Goal: Task Accomplishment & Management: Use online tool/utility

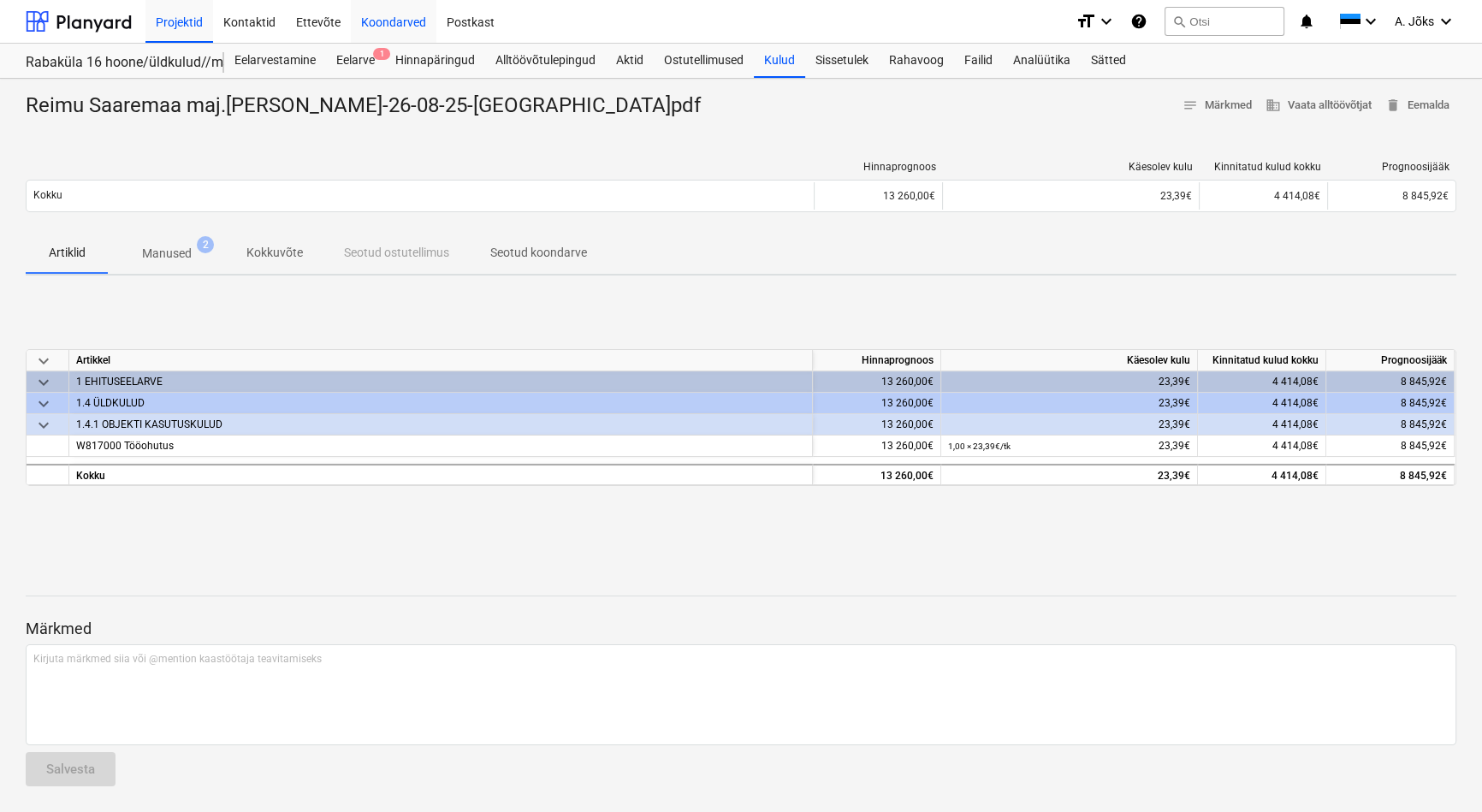
click at [398, 20] on div "Koondarved" at bounding box center [393, 21] width 86 height 43
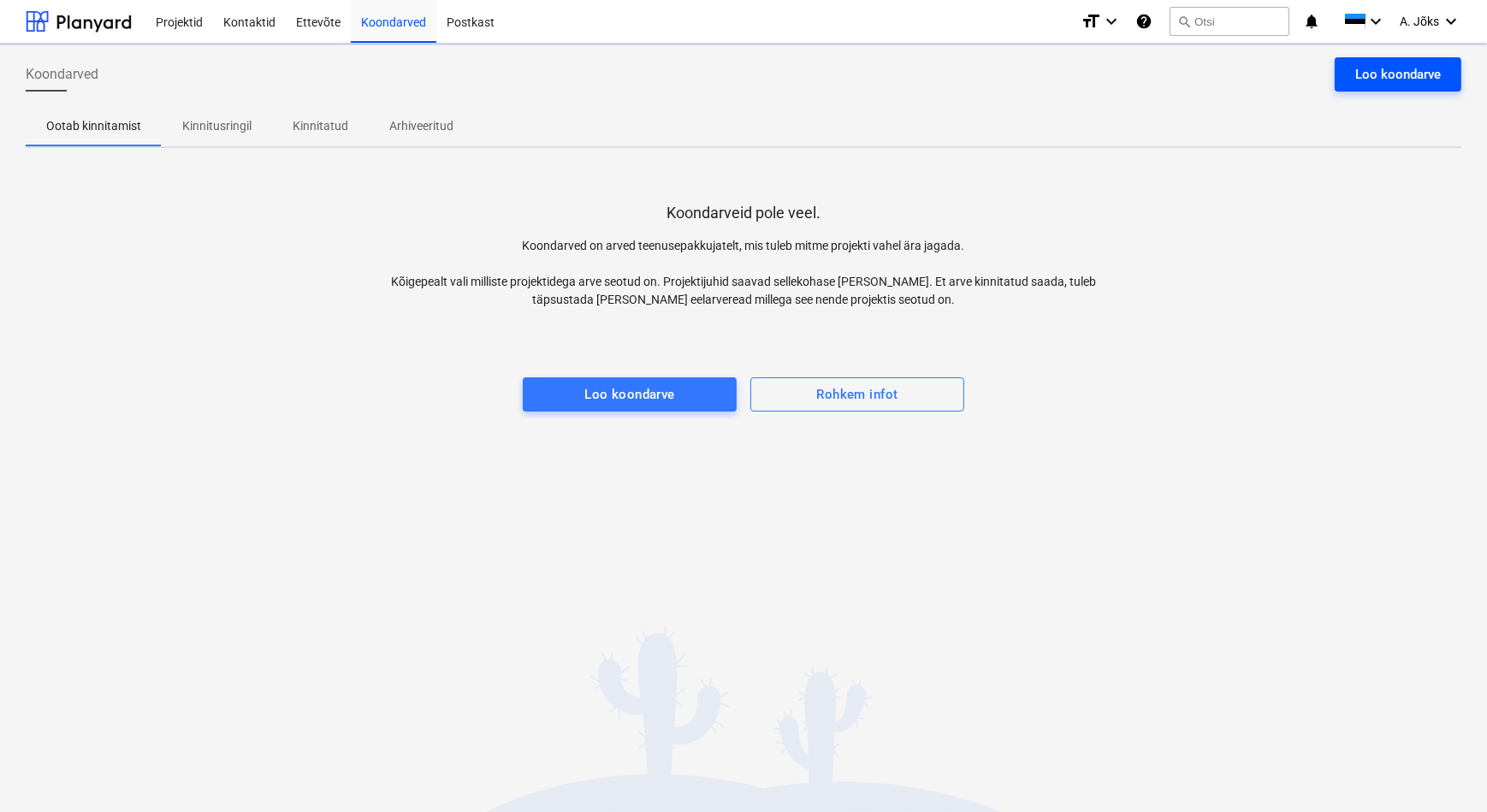
click at [1386, 76] on div "Loo koondarve" at bounding box center [1398, 74] width 86 height 23
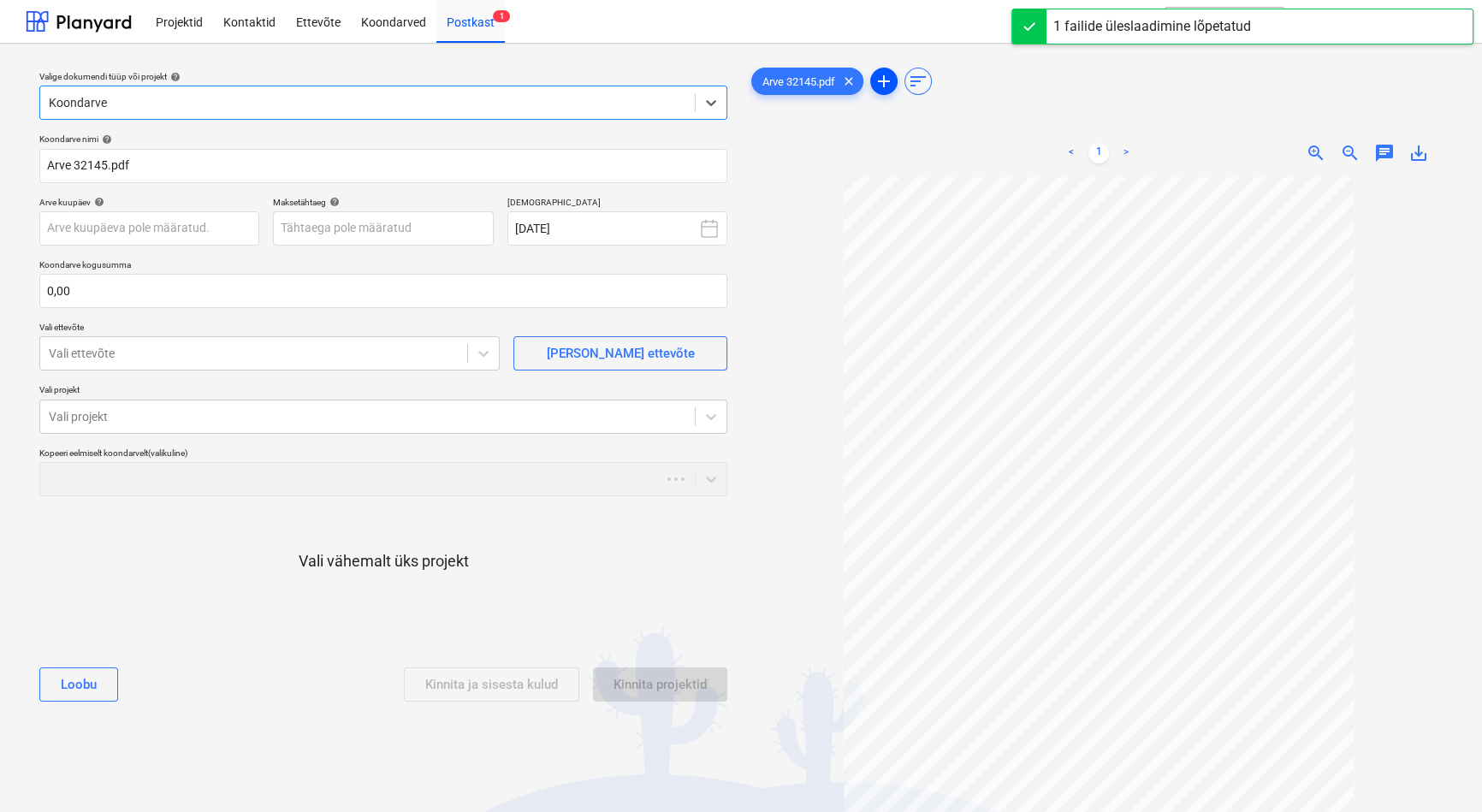
click at [882, 83] on span "add" at bounding box center [883, 81] width 21 height 21
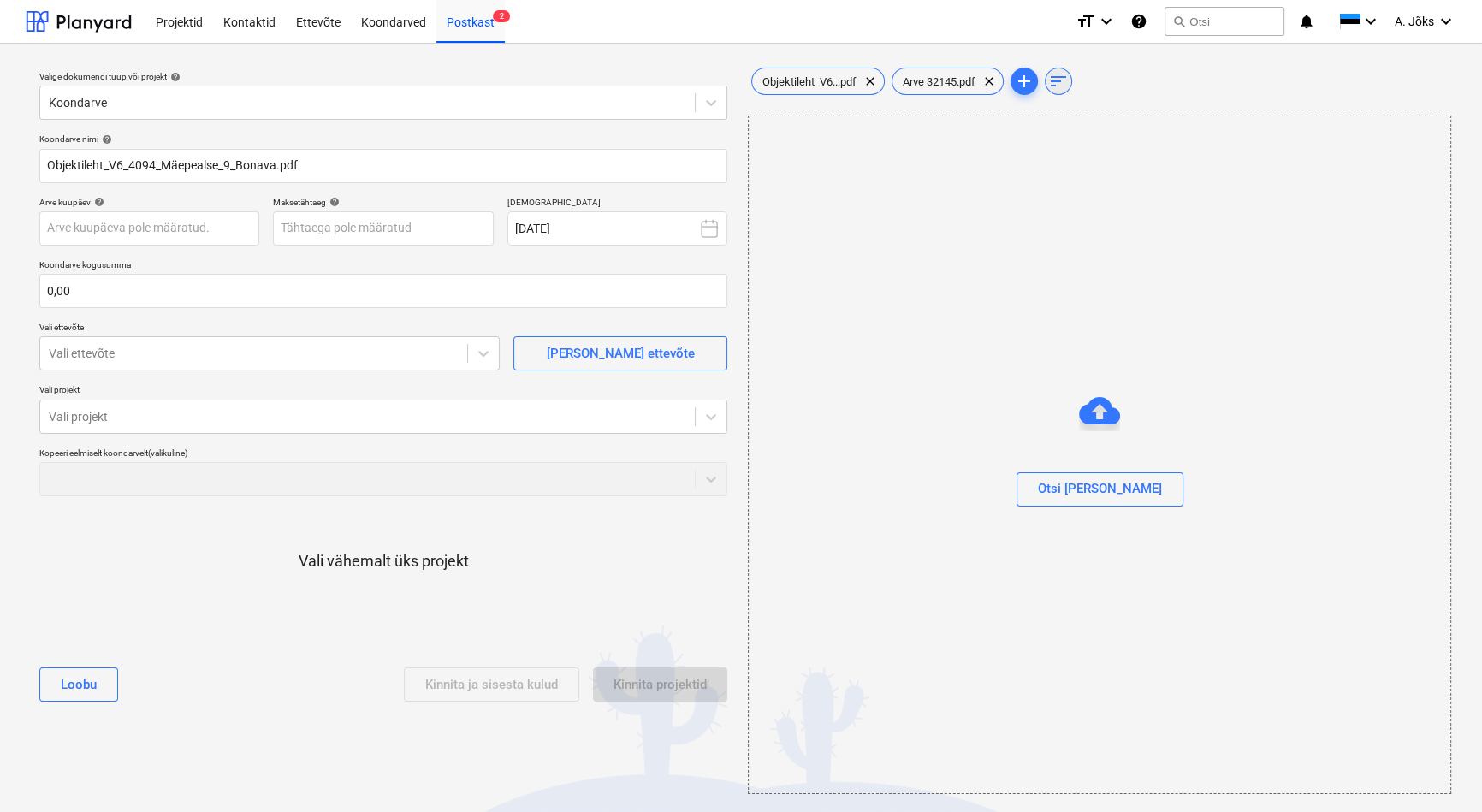
click at [1067, 76] on span "sort" at bounding box center [1058, 81] width 21 height 21
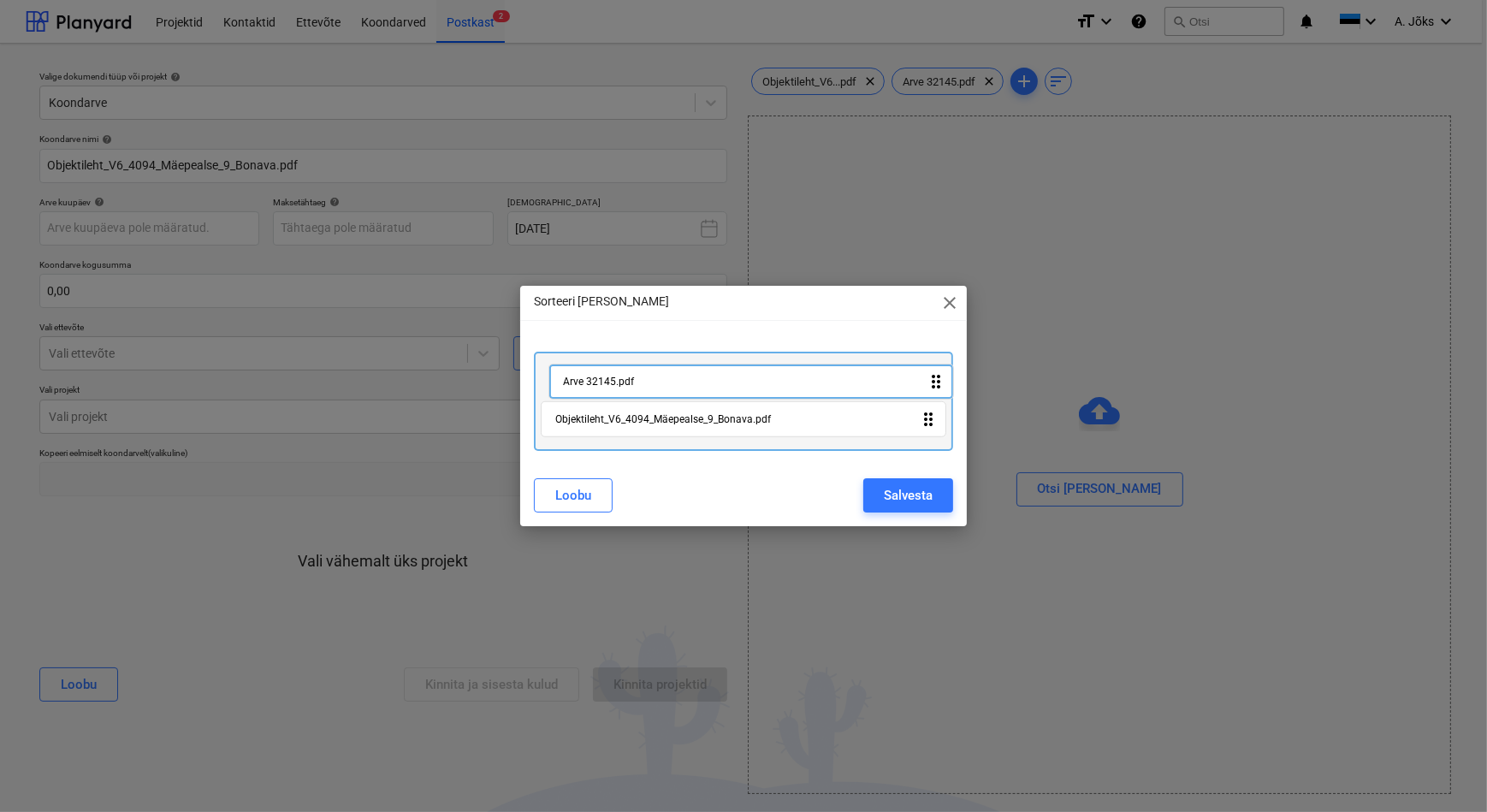
drag, startPoint x: 829, startPoint y: 416, endPoint x: 838, endPoint y: 373, distance: 43.9
click at [838, 373] on div "Objektileht_V6_4094_Mäepealse_9_Bonava.pdf drag_indicator Arve 32145.pdf drag_i…" at bounding box center [743, 401] width 418 height 99
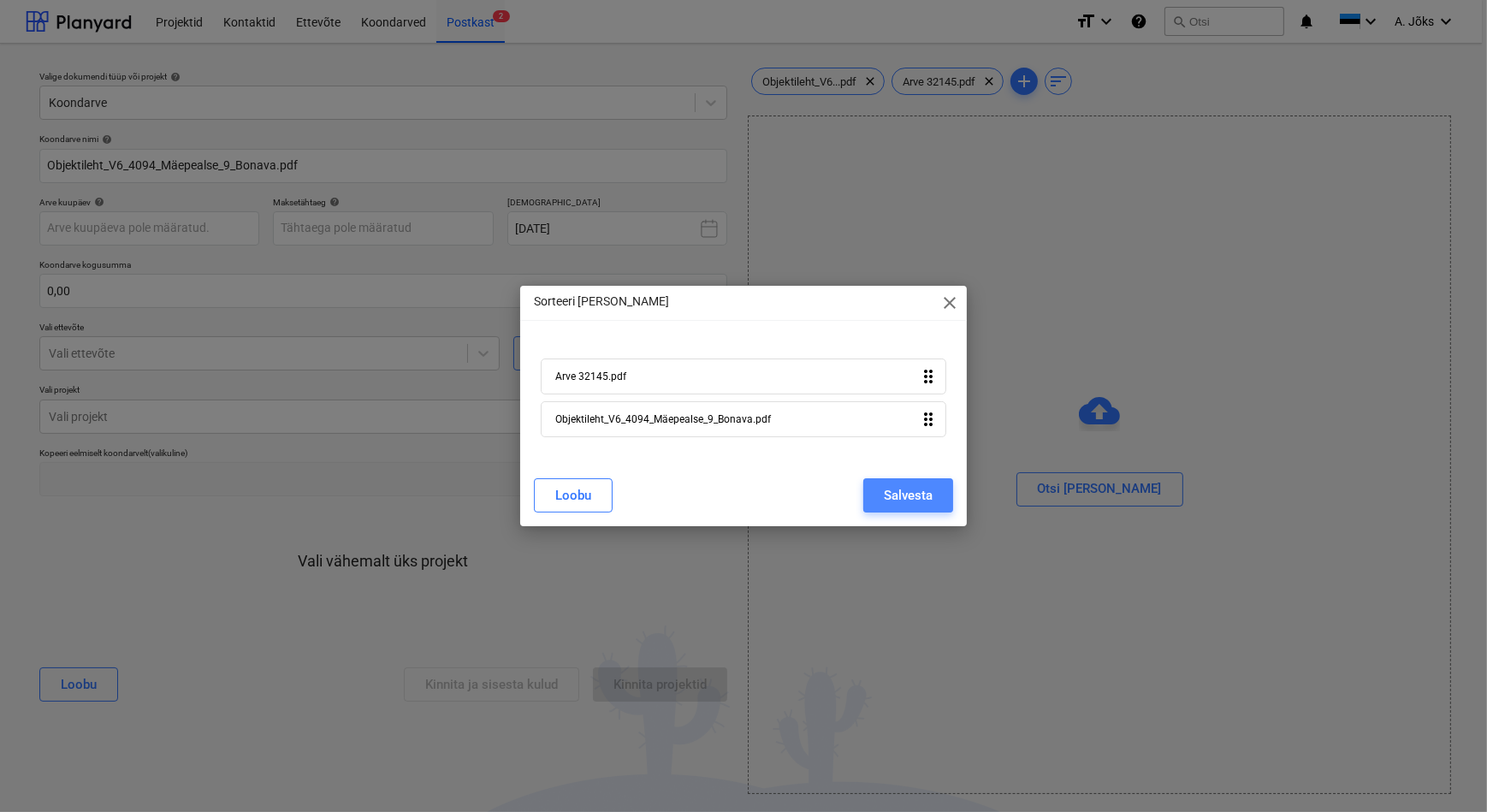
click at [934, 485] on button "Salvesta" at bounding box center [909, 496] width 90 height 34
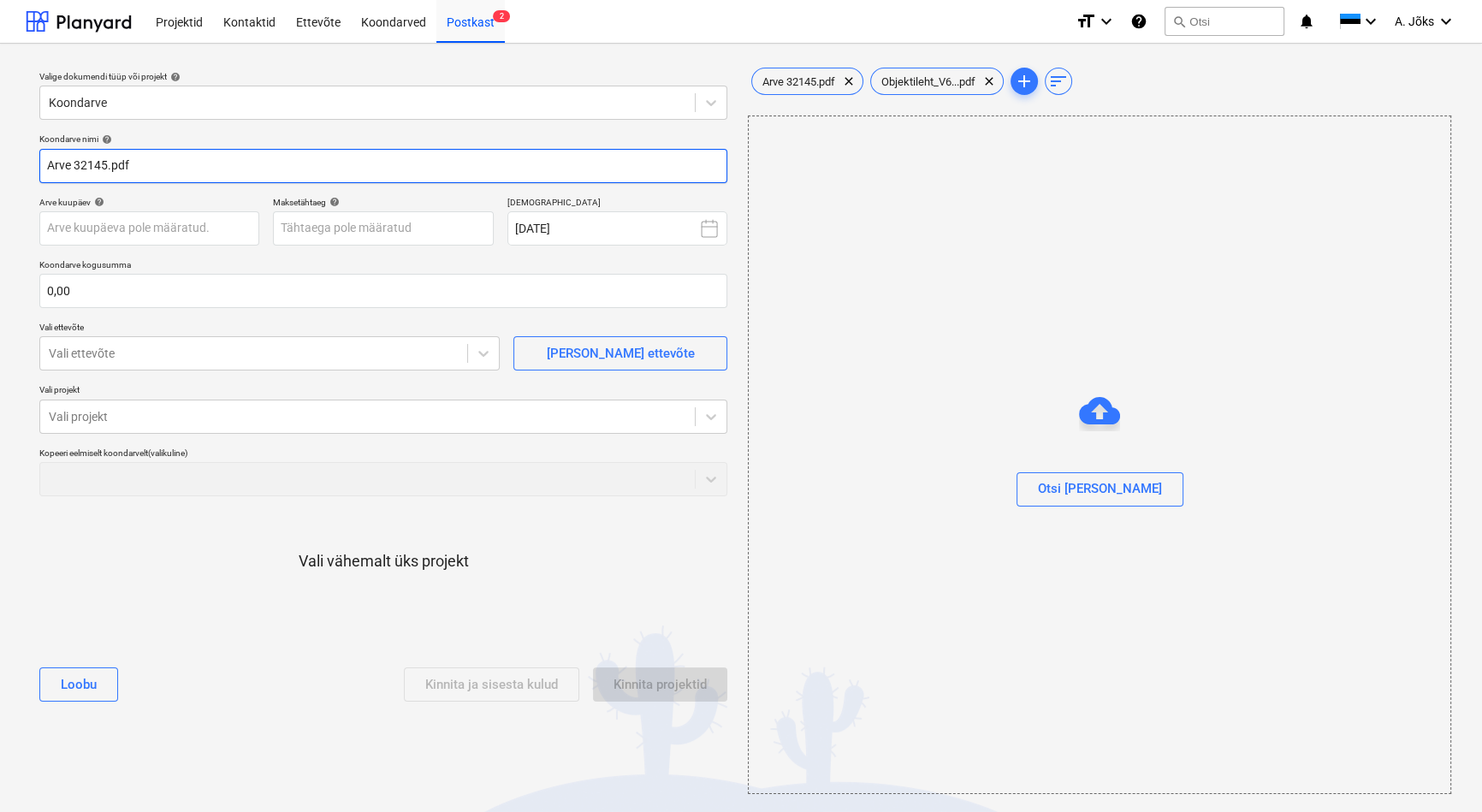
click at [50, 169] on input "Arve 32145.pdf" at bounding box center [383, 166] width 688 height 34
paste input "Ankord OÜ"
type input "Ankord OU arve 32145.pdf"
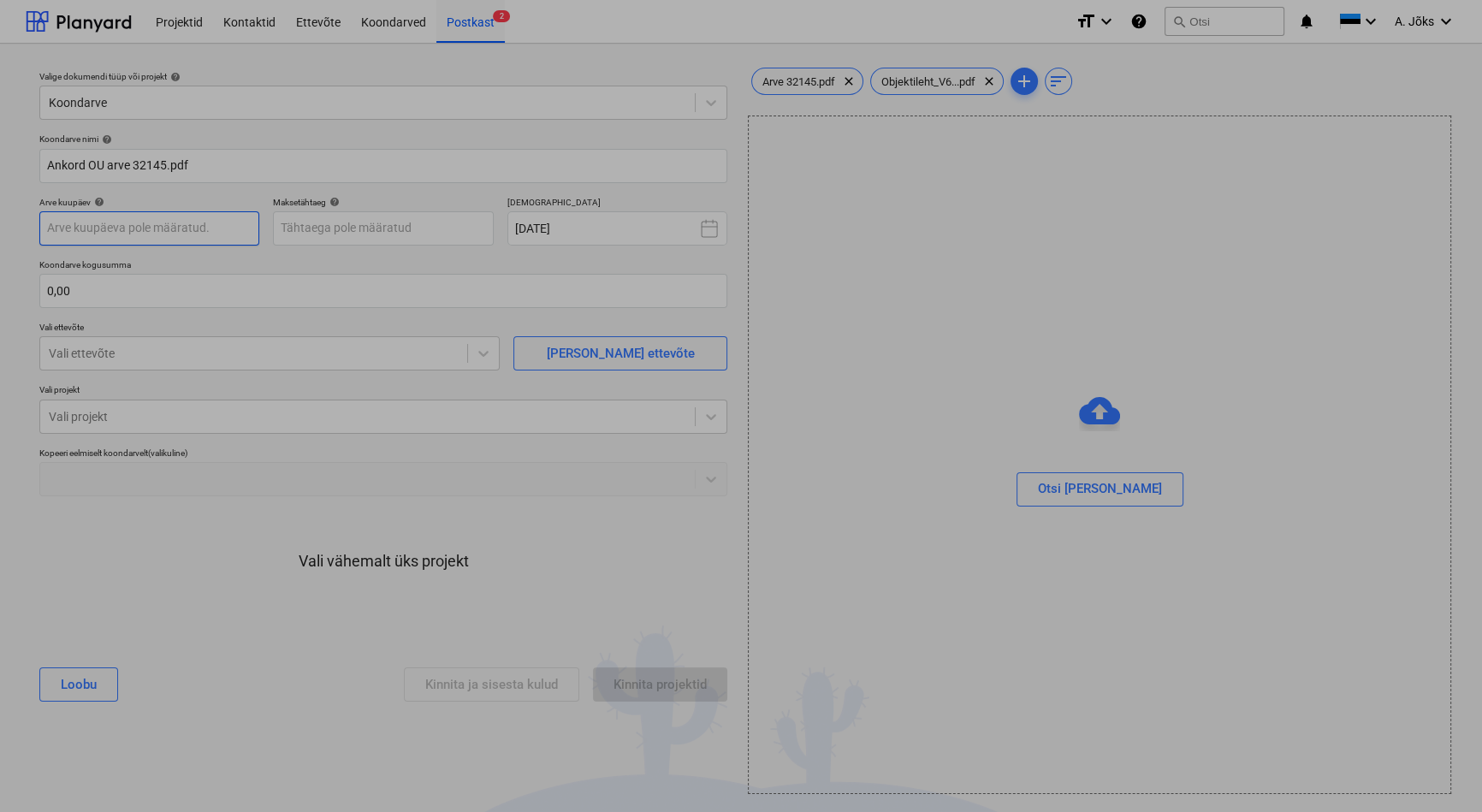
click at [134, 235] on body "Projektid Kontaktid Ettevõte Koondarved Postkast 2 format_size keyboard_arrow_d…" at bounding box center [741, 406] width 1482 height 812
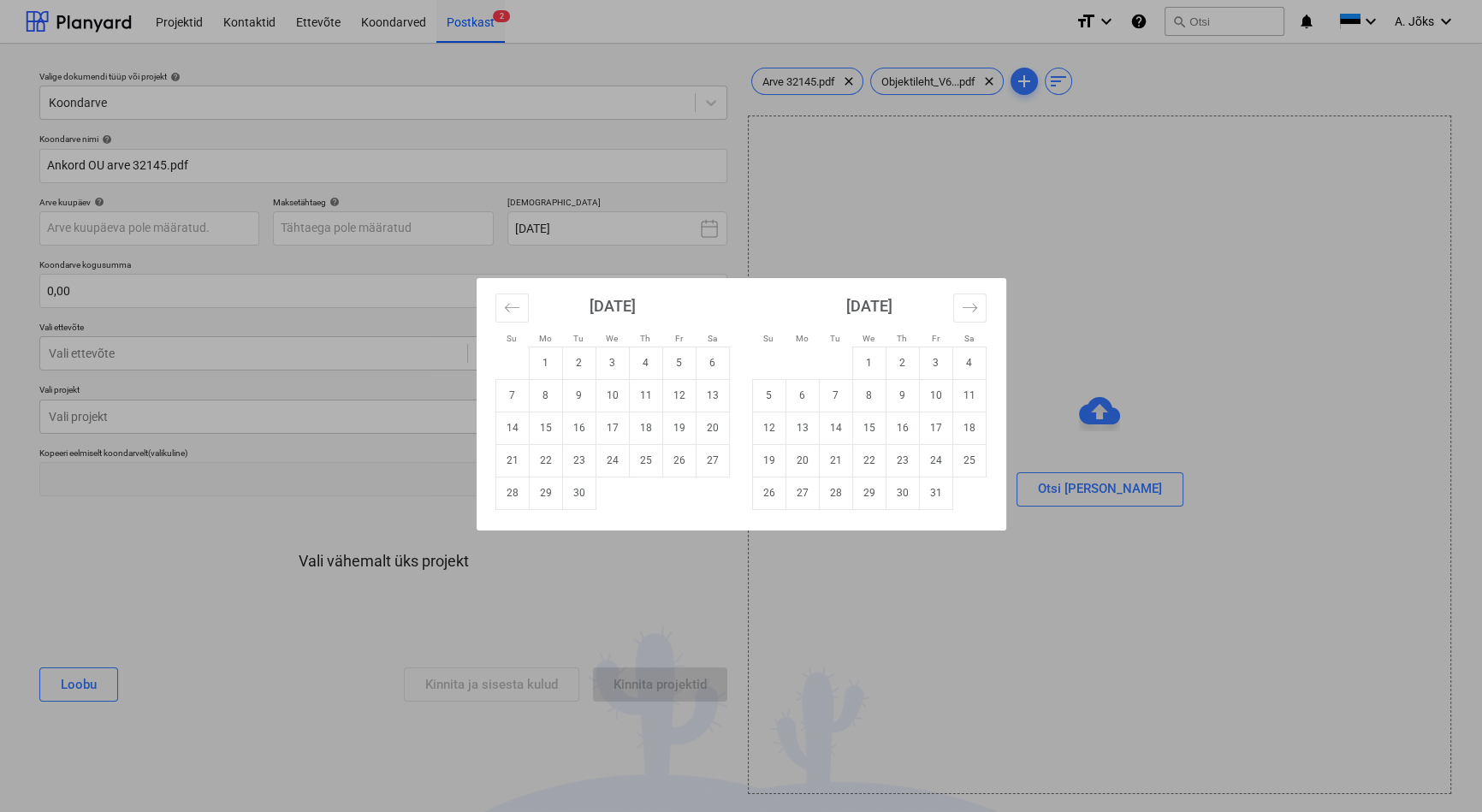
click at [1013, 243] on div "Su Mo Tu We Th Fr Sa Su Mo Tu We Th Fr Sa [DATE] 1 2 3 4 5 6 7 8 9 10 11 12 13 …" at bounding box center [741, 406] width 1482 height 812
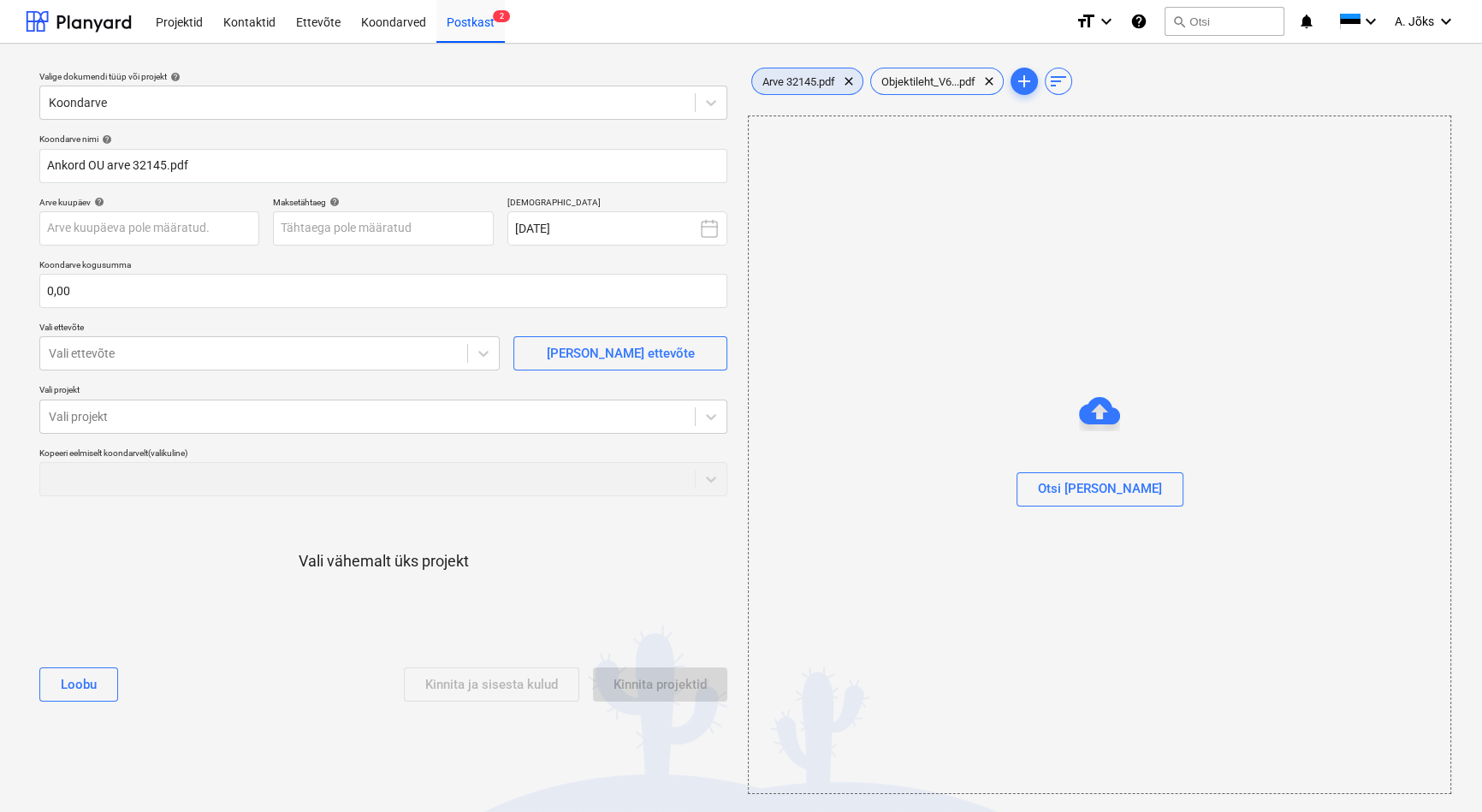
click at [808, 78] on span "Arve 32145.pdf" at bounding box center [798, 82] width 93 height 13
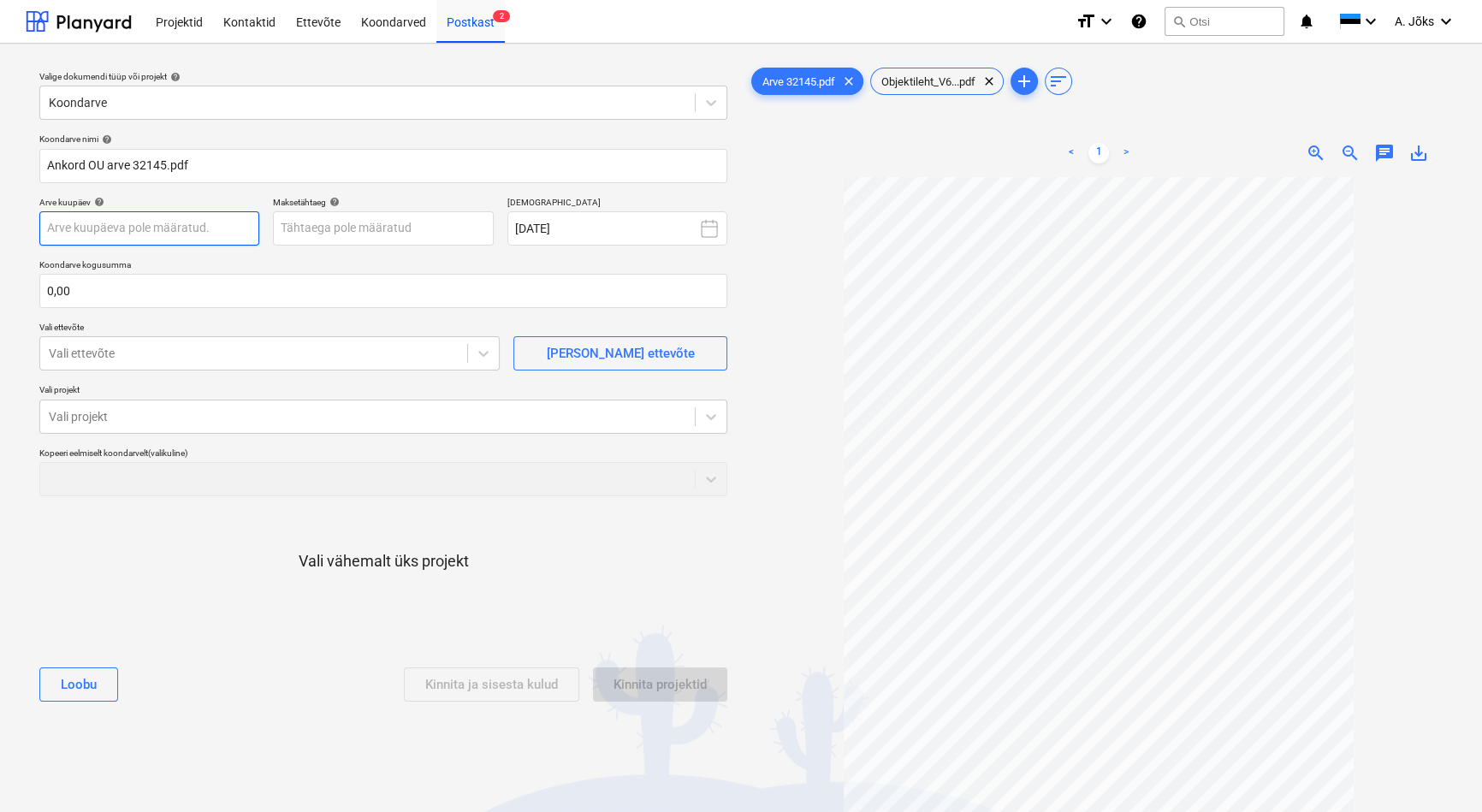
click at [176, 228] on body "Projektid Kontaktid Ettevõte Koondarved Postkast 2 format_size keyboard_arrow_d…" at bounding box center [741, 406] width 1482 height 812
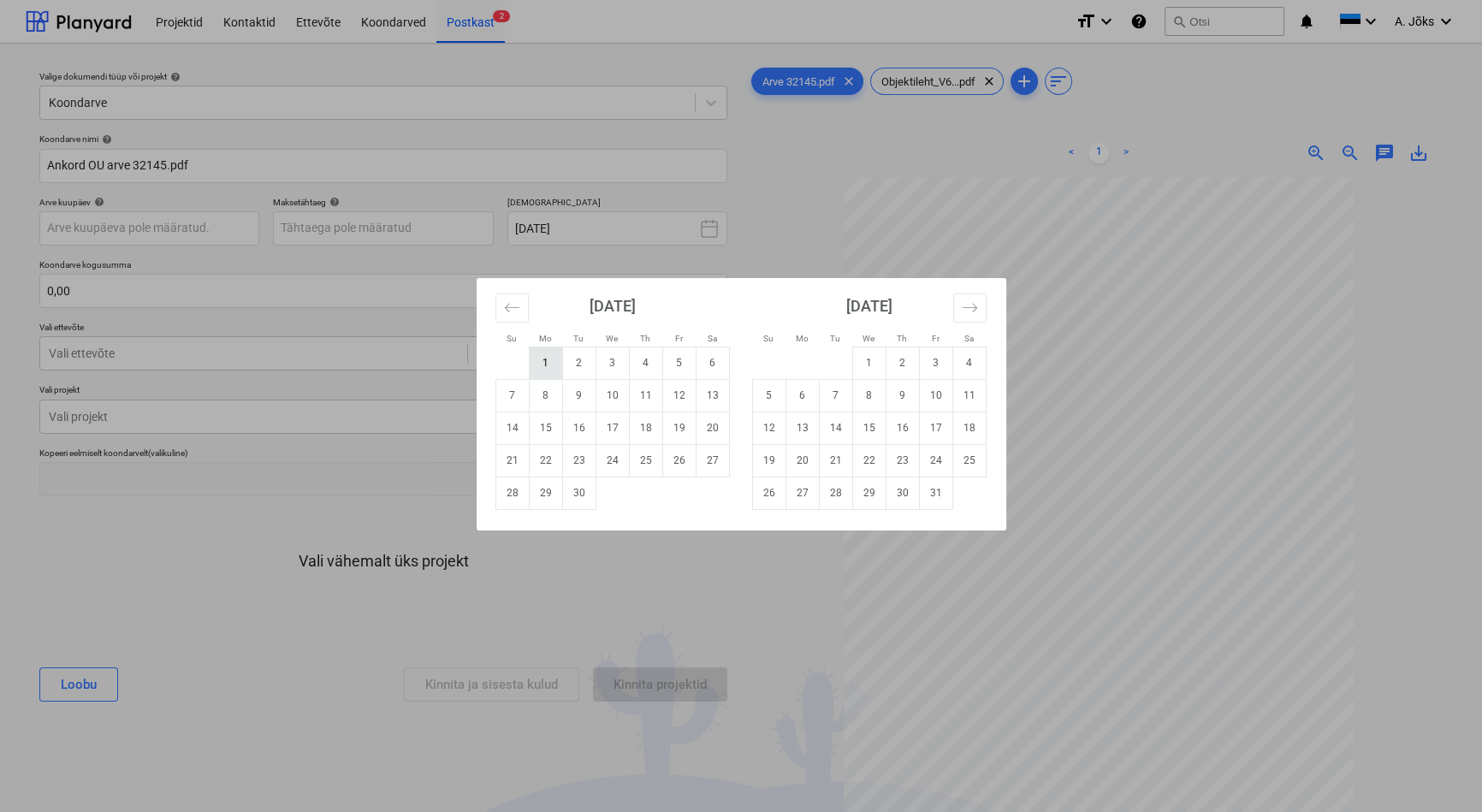
click at [548, 366] on td "1" at bounding box center [545, 362] width 33 height 32
type input "[DATE]"
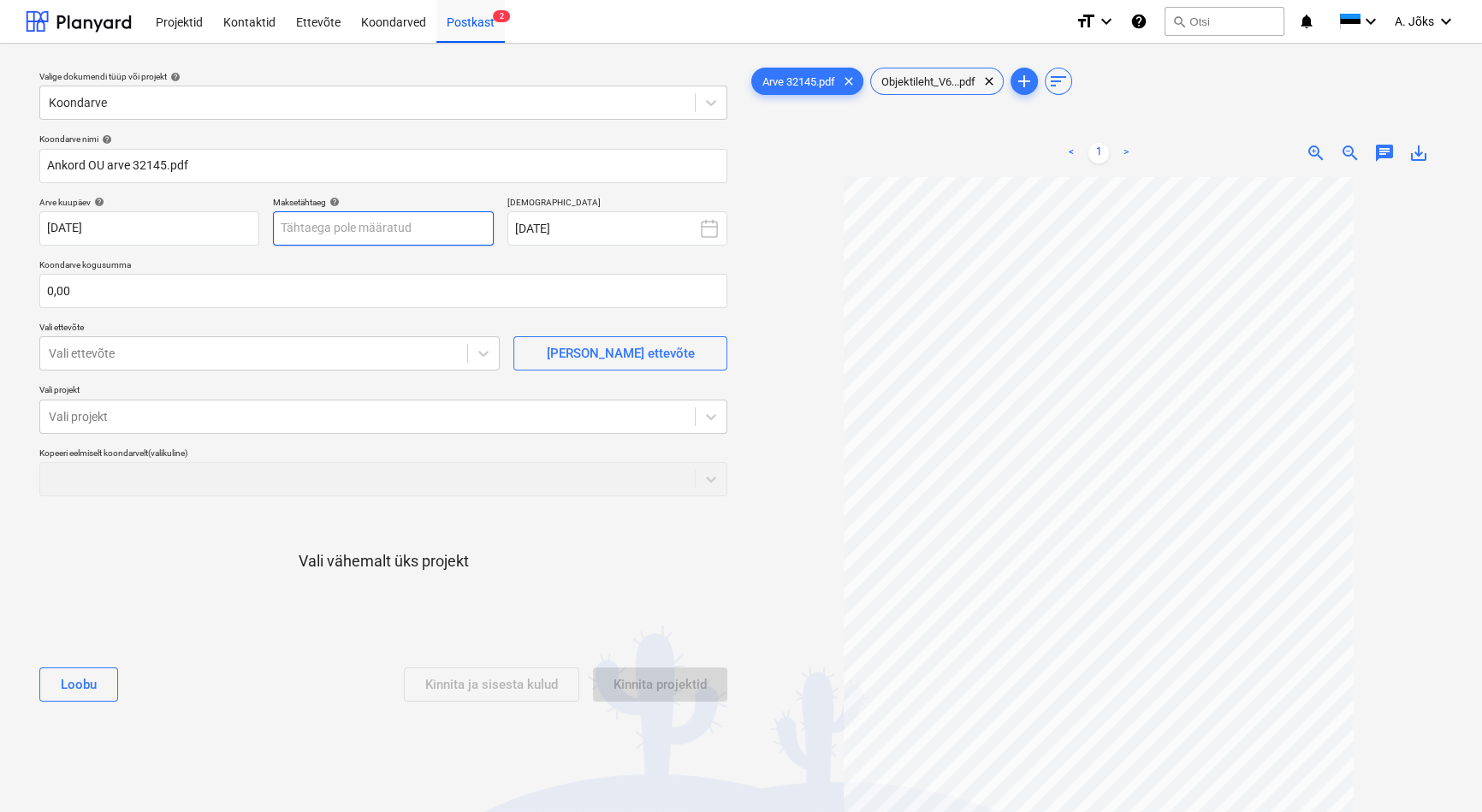
click at [395, 221] on body "Projektid Kontaktid Ettevõte Koondarved Postkast 2 format_size keyboard_arrow_d…" at bounding box center [741, 406] width 1482 height 812
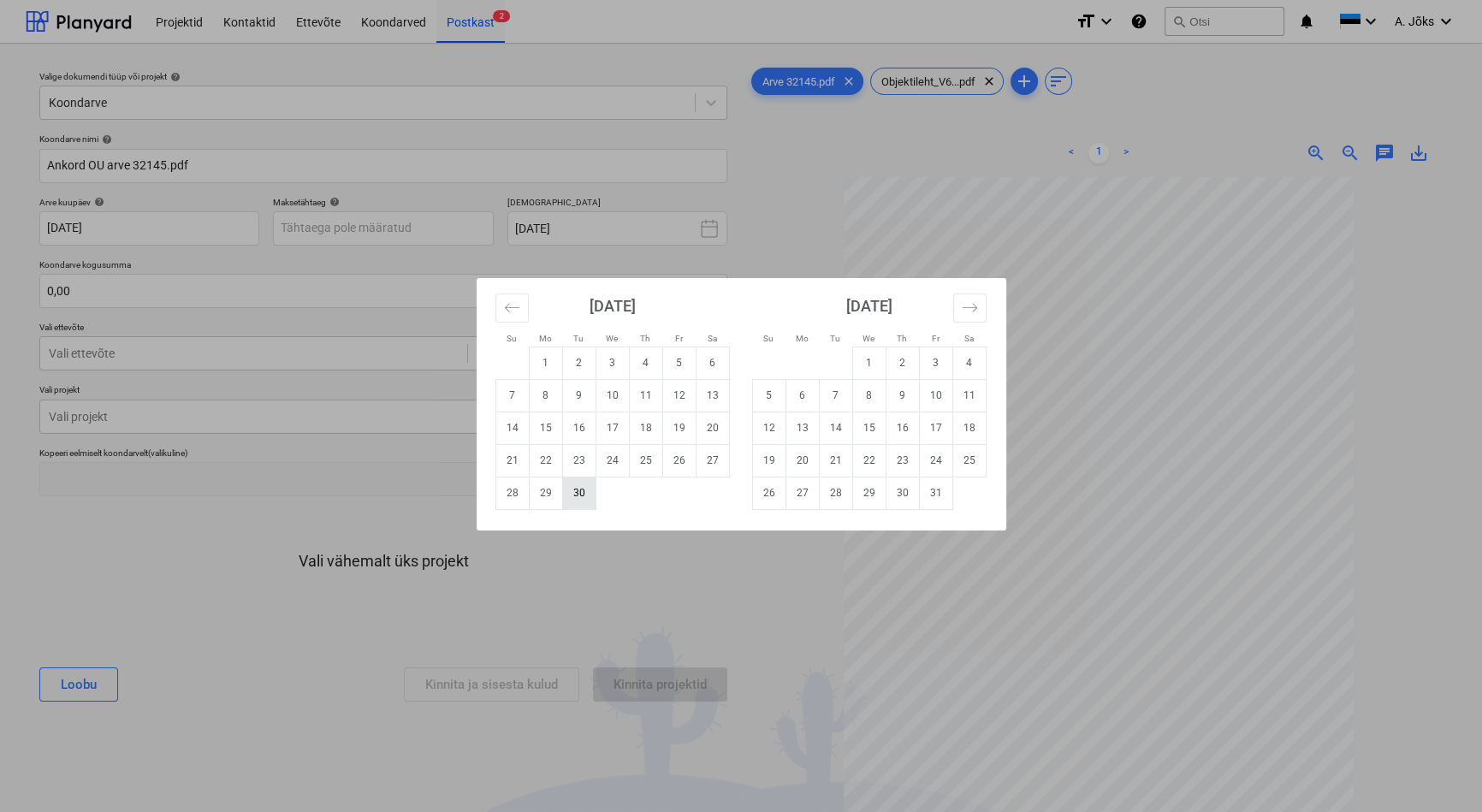
click at [590, 504] on td "30" at bounding box center [579, 493] width 33 height 32
type input "[DATE]"
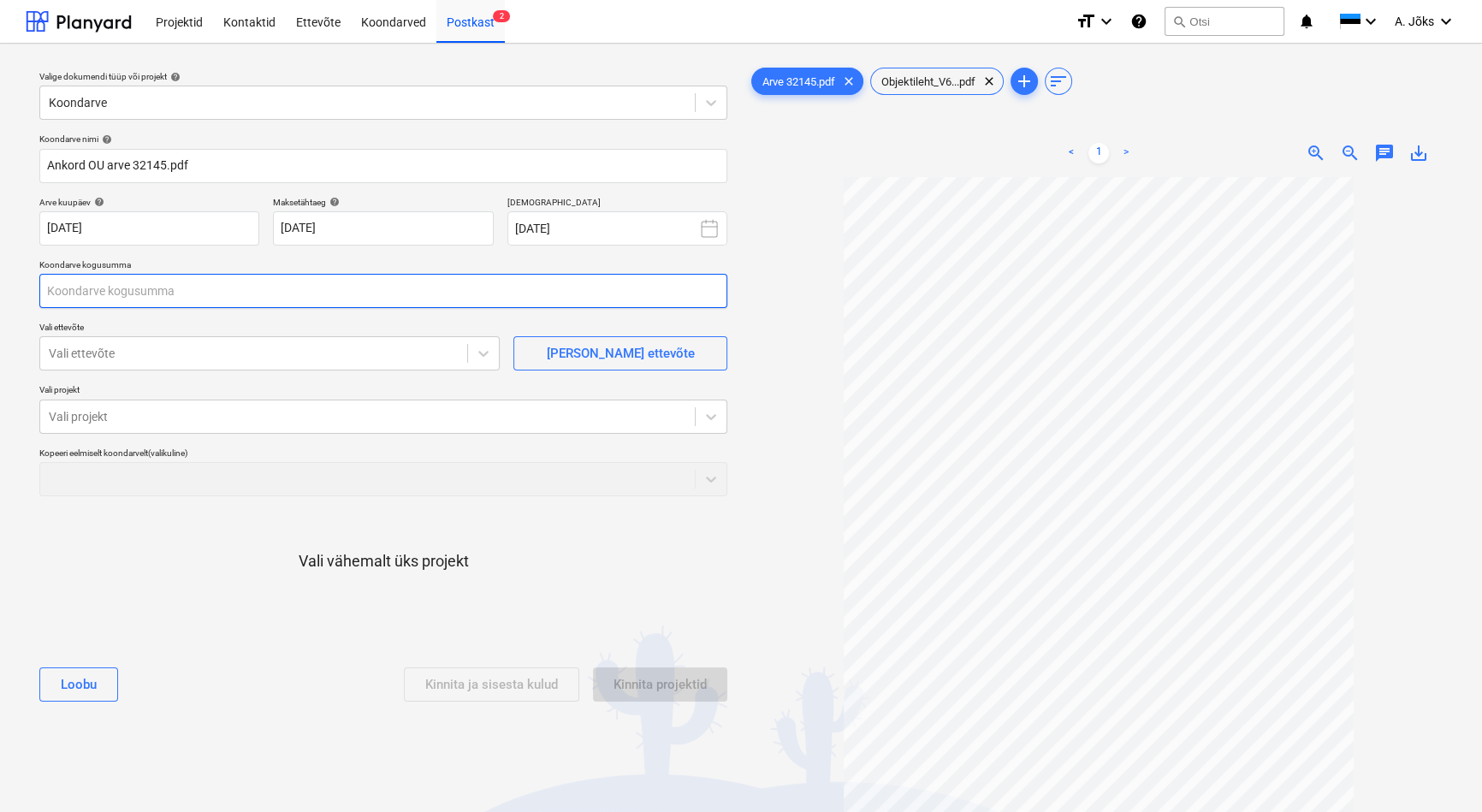
click at [289, 279] on input "text" at bounding box center [383, 291] width 688 height 34
type input "423,00"
click at [130, 357] on div at bounding box center [253, 352] width 410 height 17
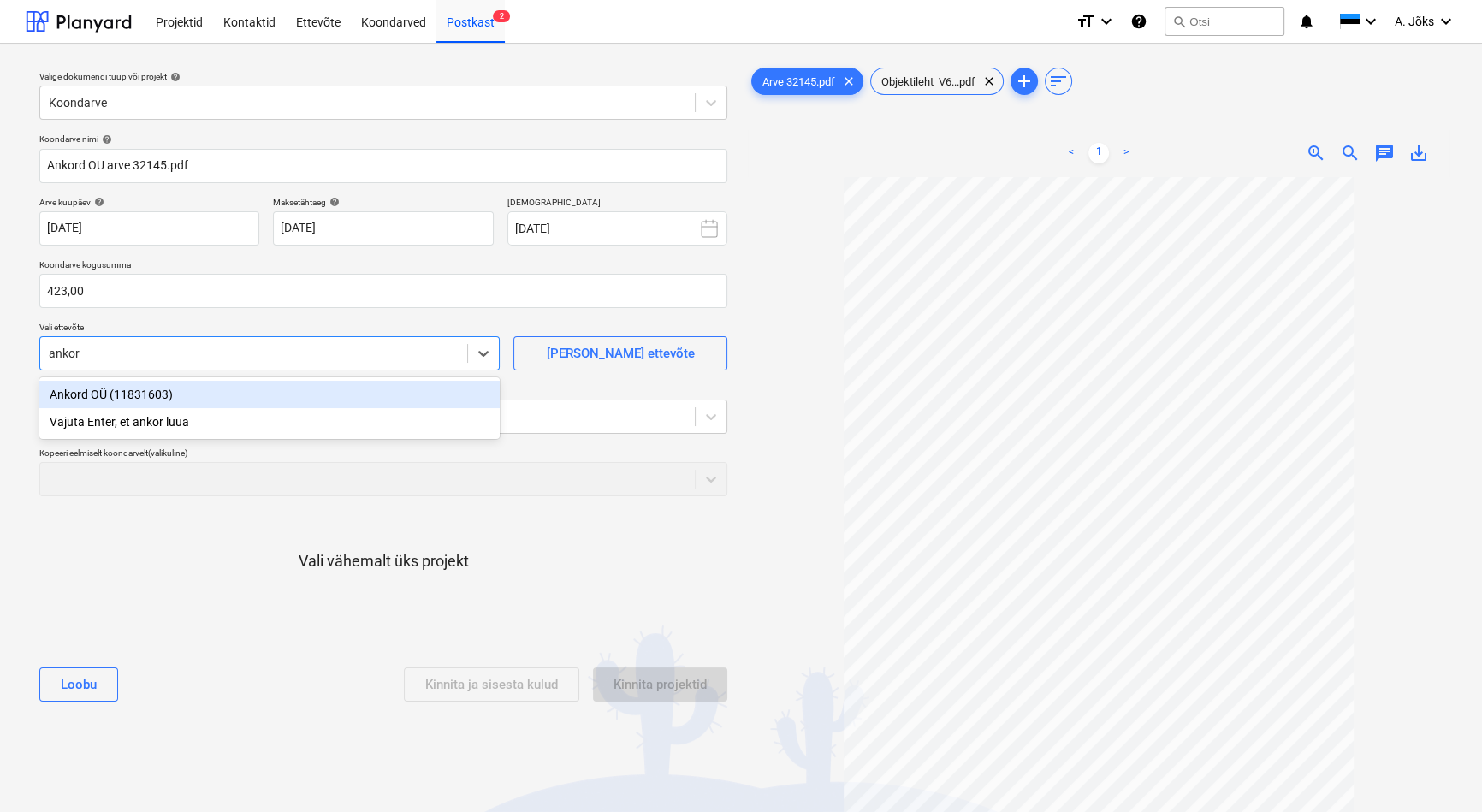
type input "ankord"
click at [133, 393] on div "Ankord OÜ (11831603)" at bounding box center [270, 394] width 461 height 27
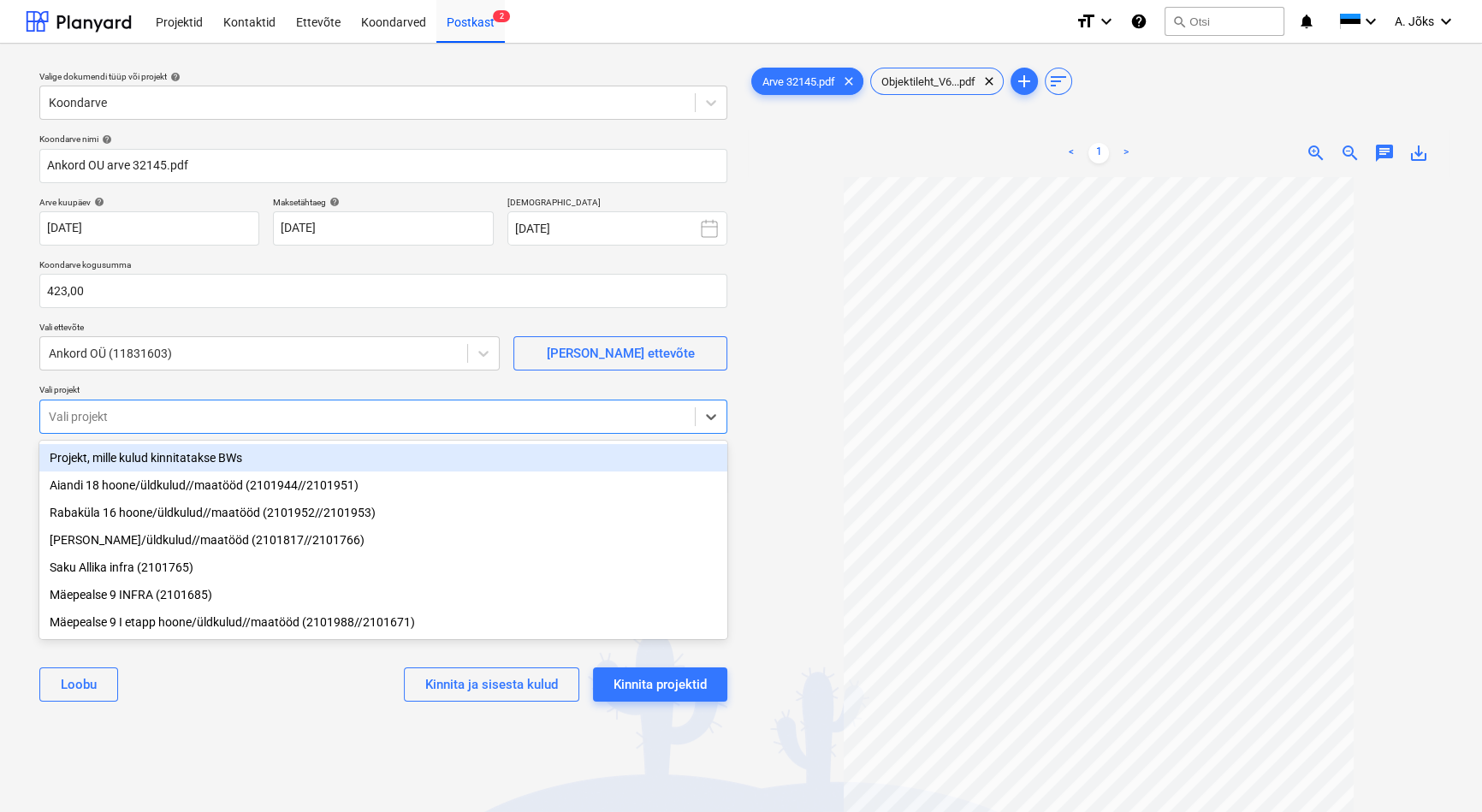
click at [141, 405] on div "Vali projekt" at bounding box center [368, 416] width 654 height 24
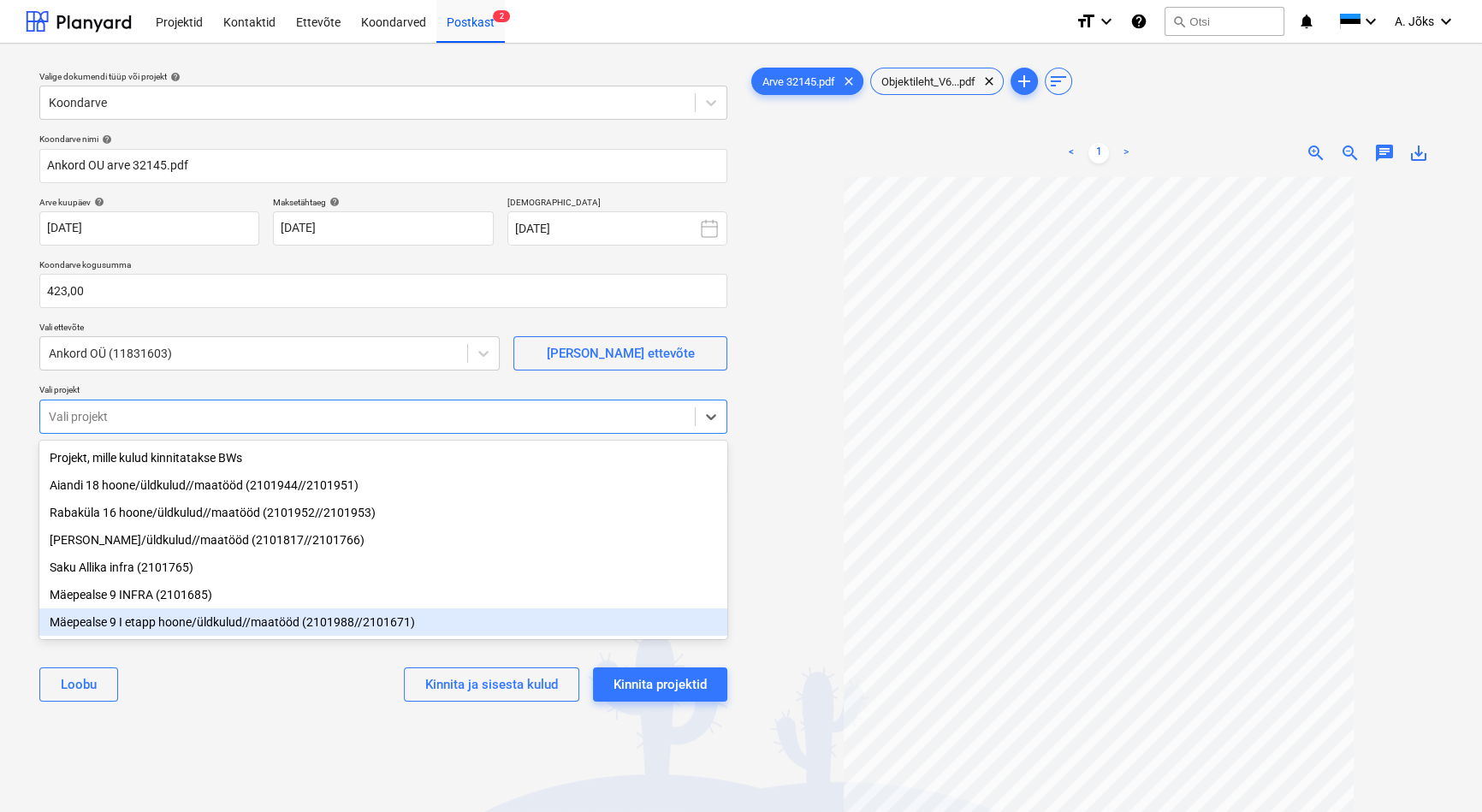
click at [198, 626] on div "Mäepealse 9 I etapp hoone/üldkulud//maatööd (2101988//2101671)" at bounding box center [383, 622] width 688 height 27
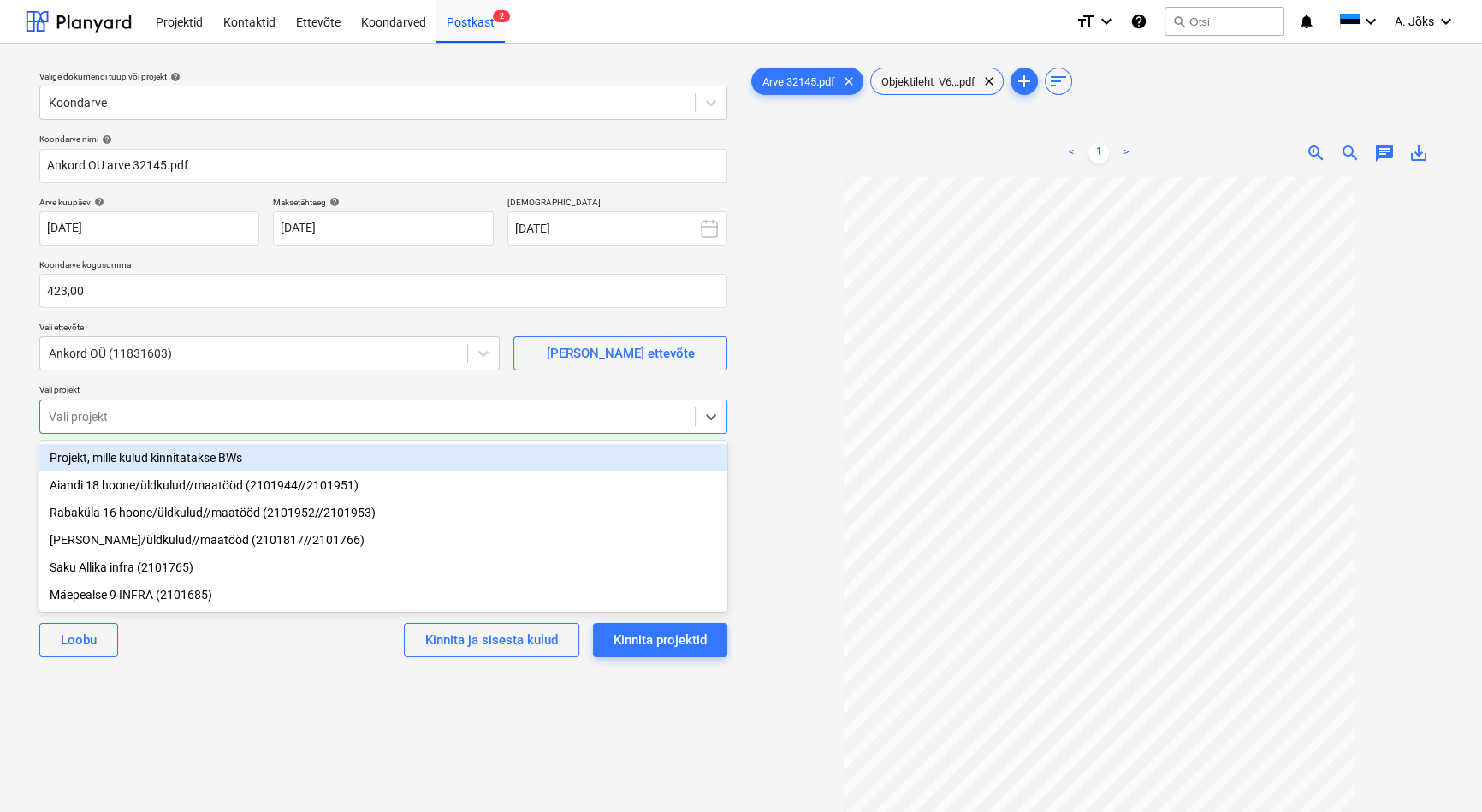
click at [288, 686] on div "Valige dokumendi tüüp või projekt help Koondarve Koondarve nimi help Ankord OU …" at bounding box center [382, 503] width 715 height 890
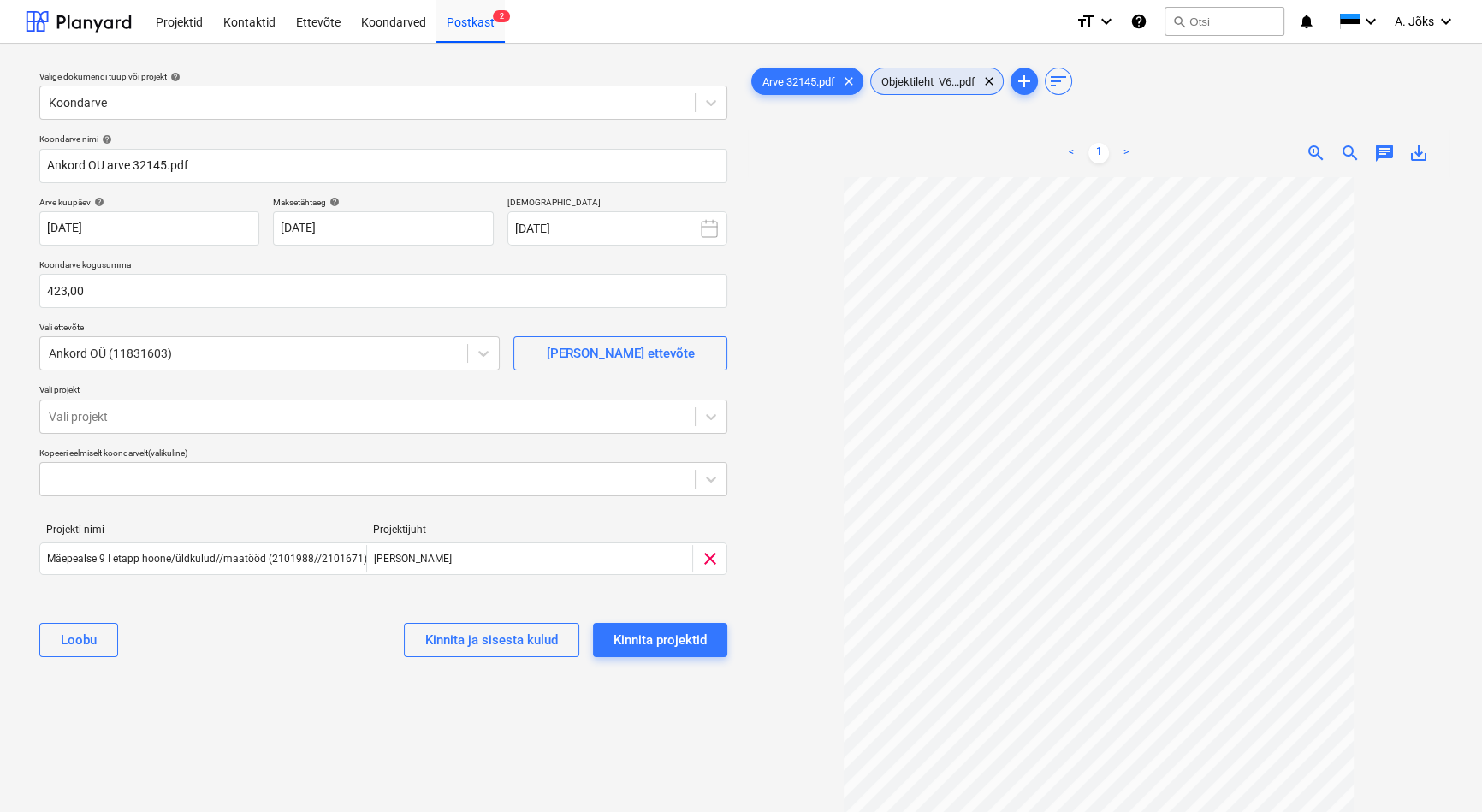
click at [917, 85] on span "Objektileht_V6...pdf" at bounding box center [928, 82] width 114 height 13
click at [785, 83] on span "Arve 32145.pdf" at bounding box center [798, 82] width 93 height 13
click at [357, 721] on div "Valige dokumendi tüüp või projekt help Koondarve Koondarve nimi help Ankord OU …" at bounding box center [382, 503] width 715 height 890
click at [659, 632] on div "Kinnita projektid" at bounding box center [659, 640] width 93 height 23
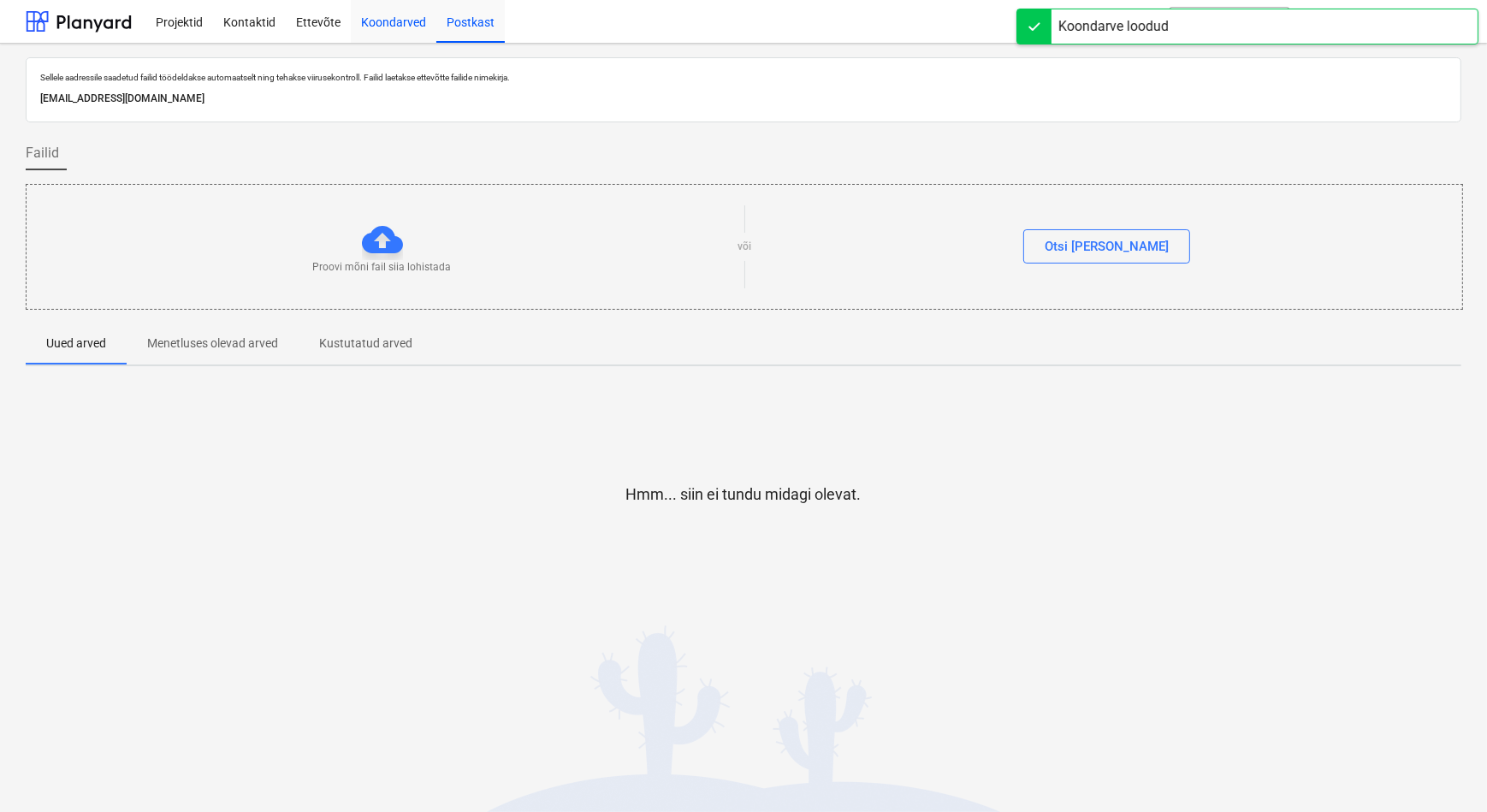
click at [395, 20] on div "Koondarved" at bounding box center [393, 21] width 86 height 43
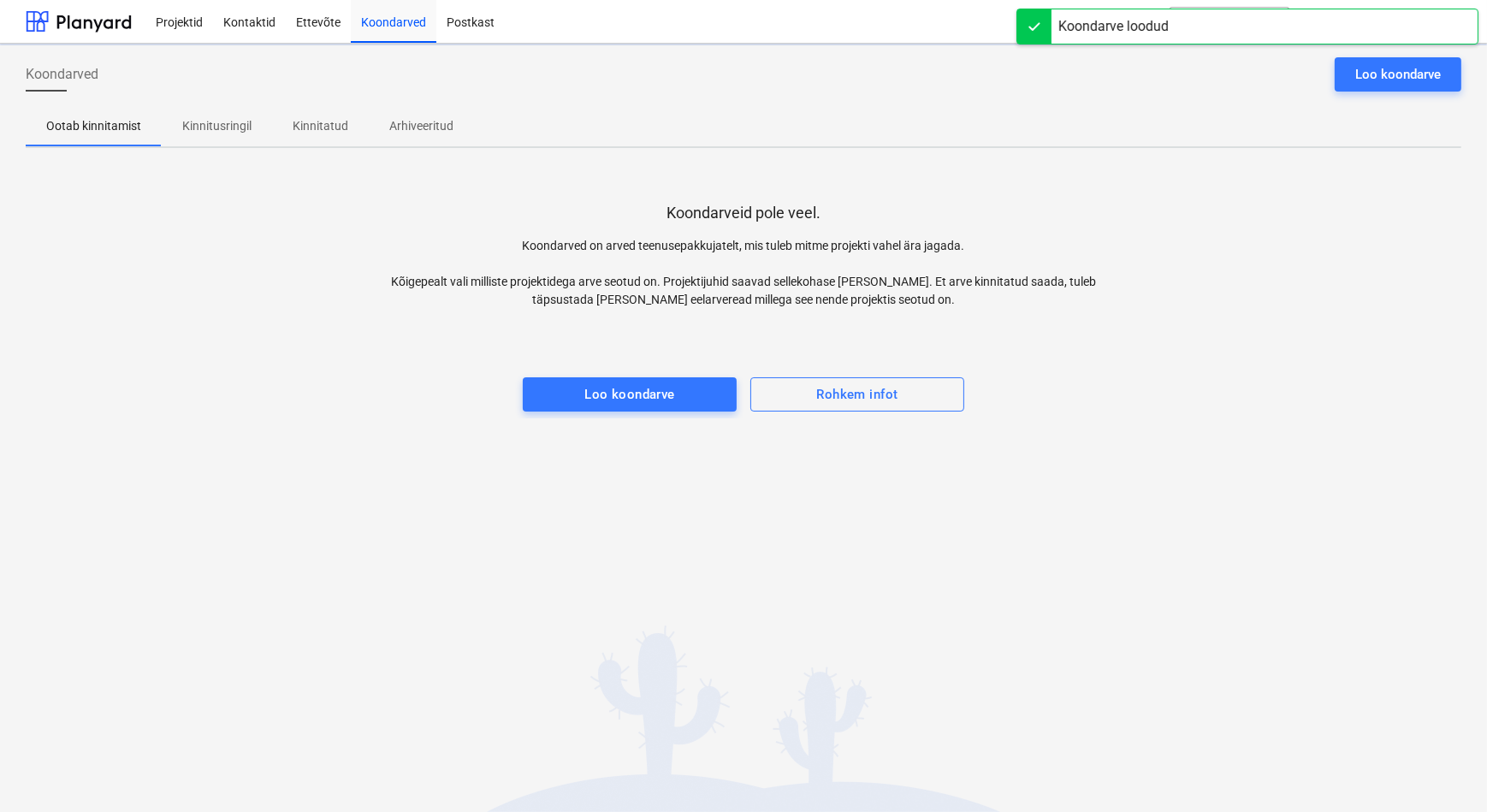
click at [192, 115] on span "Kinnitusringil" at bounding box center [216, 125] width 110 height 28
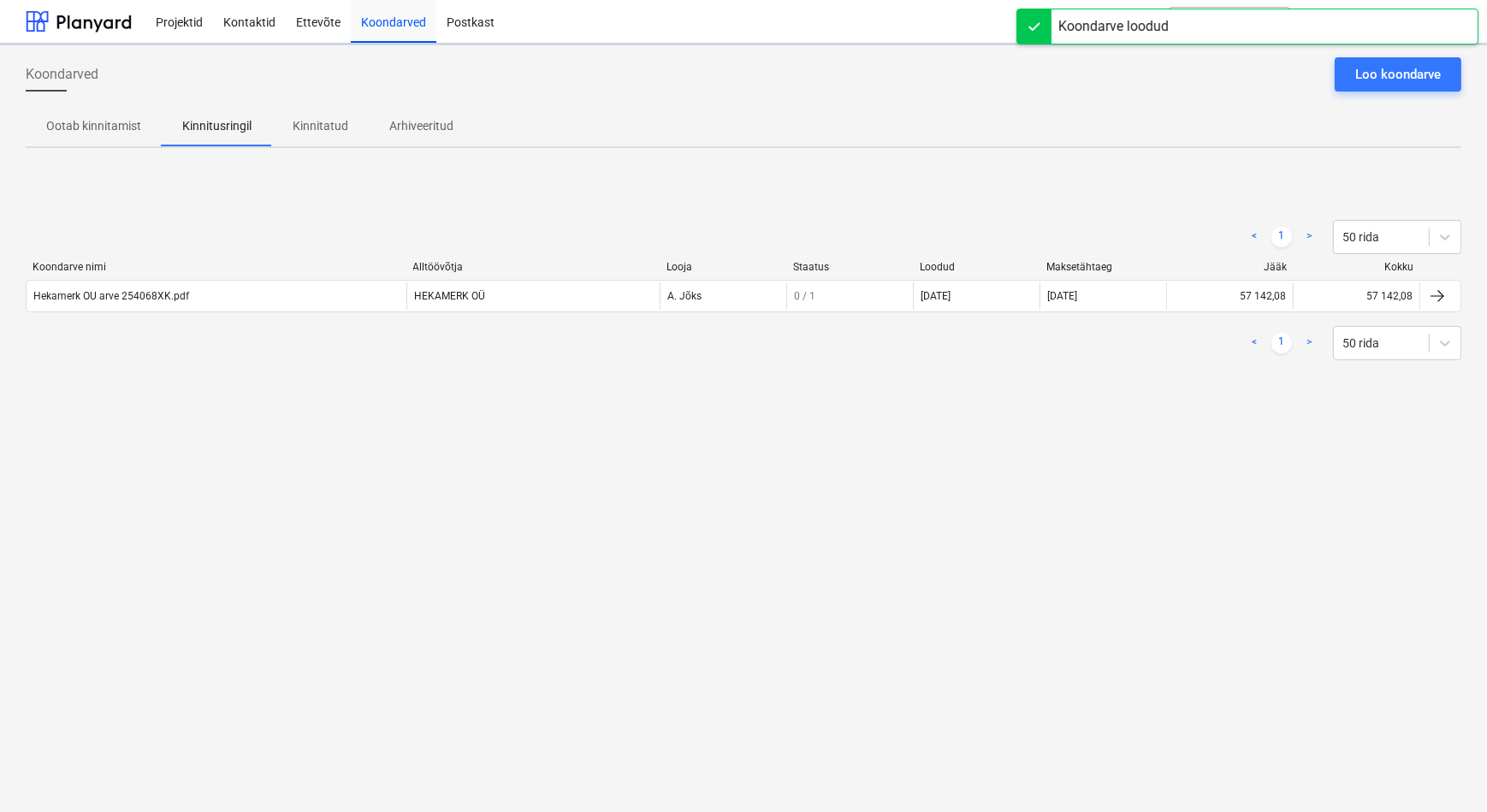
click at [280, 439] on div "Koondarved Loo koondarve Ootab kinnitamist Kinnitusringil Kinnitatud Arhiveerit…" at bounding box center [743, 427] width 1487 height 768
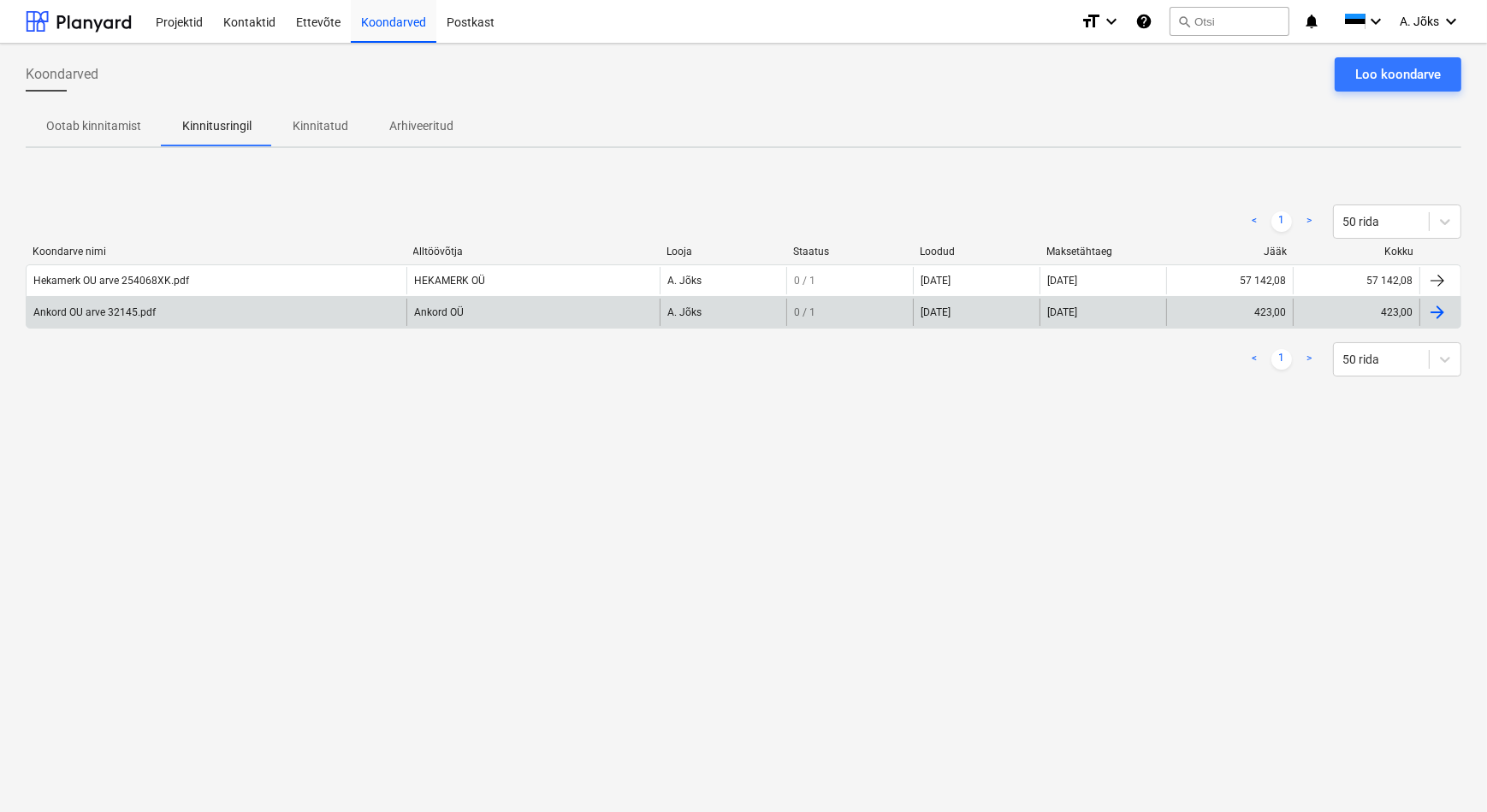
click at [106, 310] on div "Ankord OU arve 32145.pdf" at bounding box center [95, 312] width 123 height 12
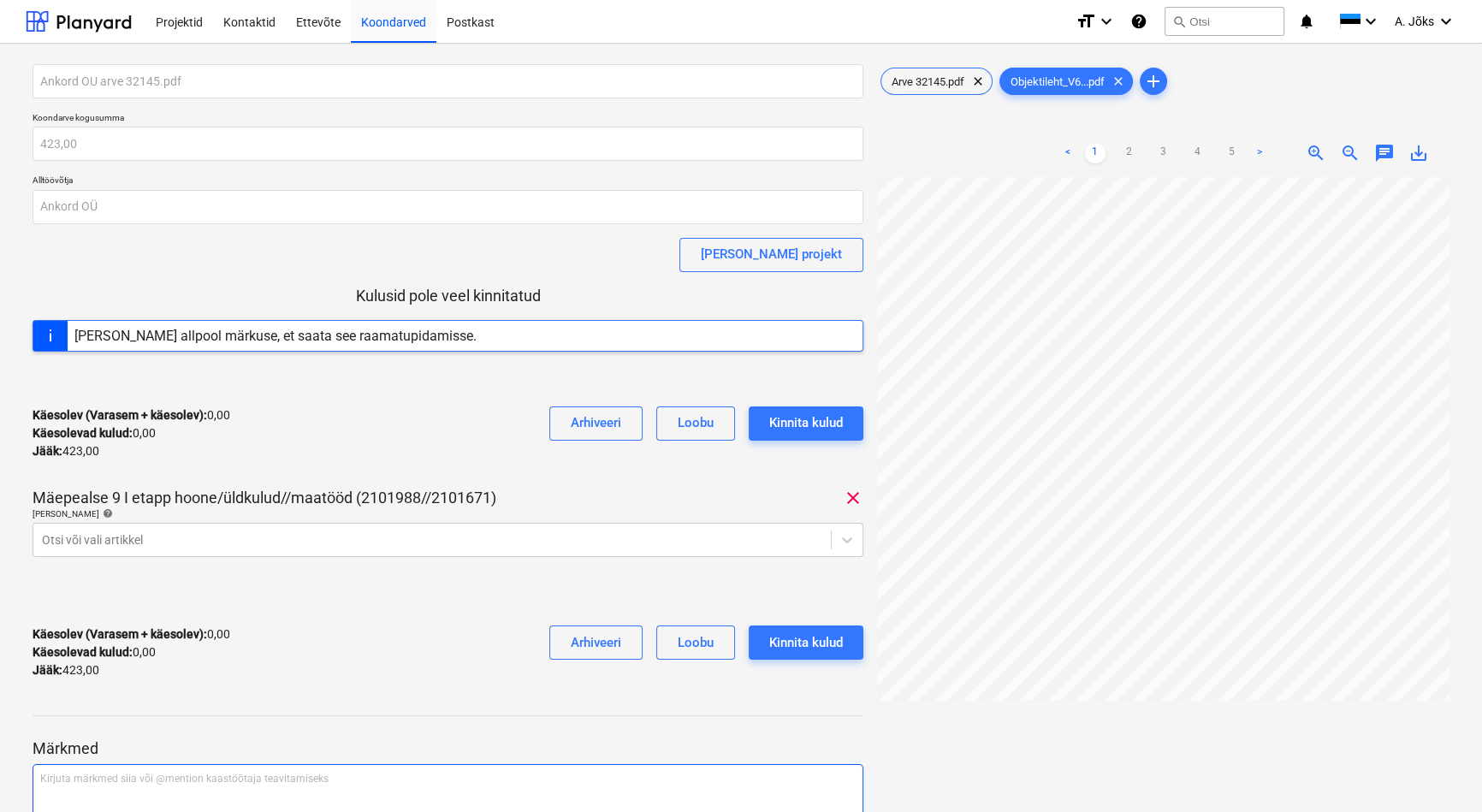
click at [101, 781] on p "Kirjuta märkmed siia või @mention kaastöötaja teavitamiseks ﻿" at bounding box center [448, 779] width 815 height 14
click at [932, 72] on div "Arve 32145.pdf clear" at bounding box center [937, 81] width 112 height 27
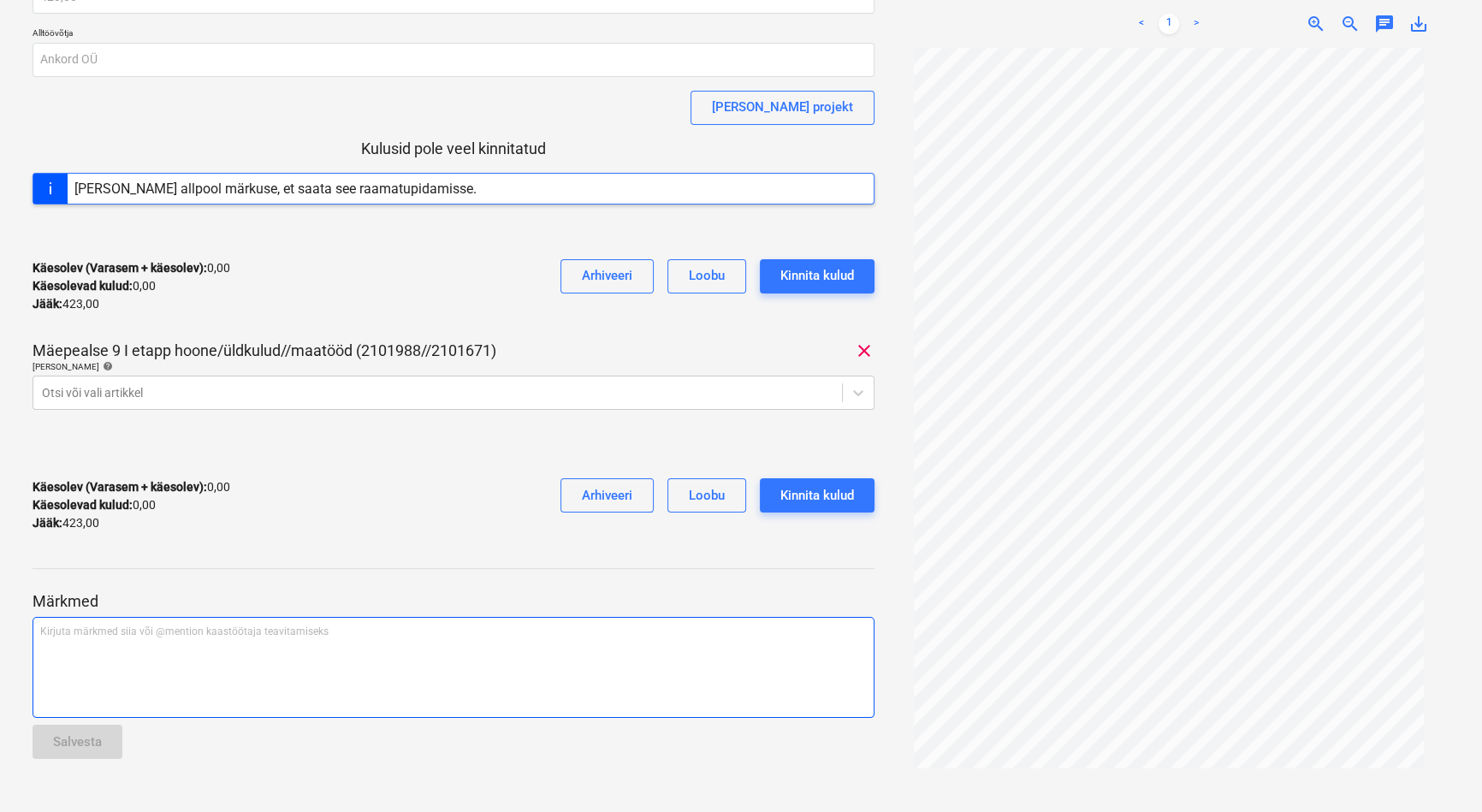
scroll to position [149, 0]
click at [169, 642] on div "Kirjuta märkmed siia või @mention kaastöötaja teavitamiseks ﻿" at bounding box center [453, 665] width 842 height 101
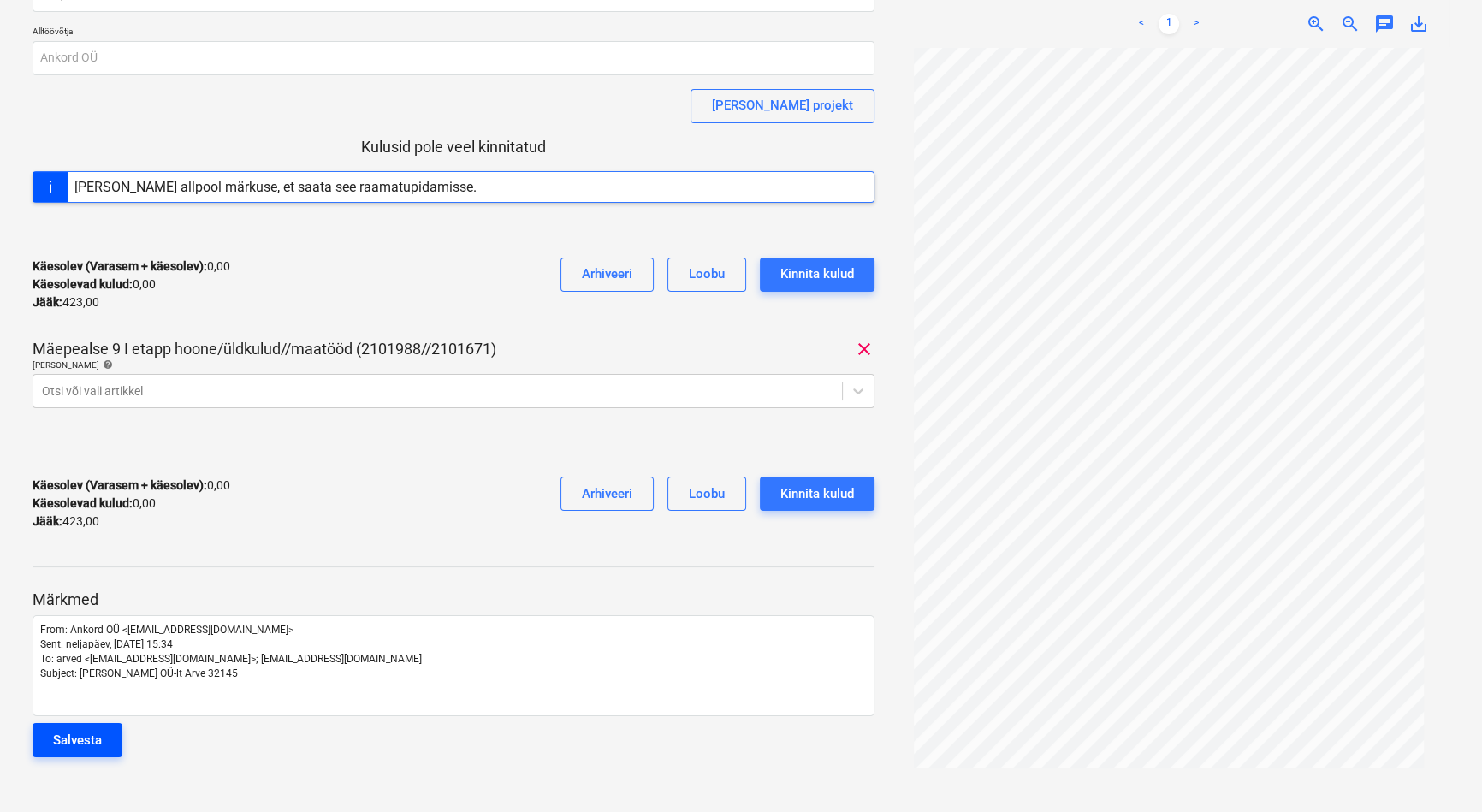
click at [84, 735] on div "Salvesta" at bounding box center [78, 740] width 49 height 23
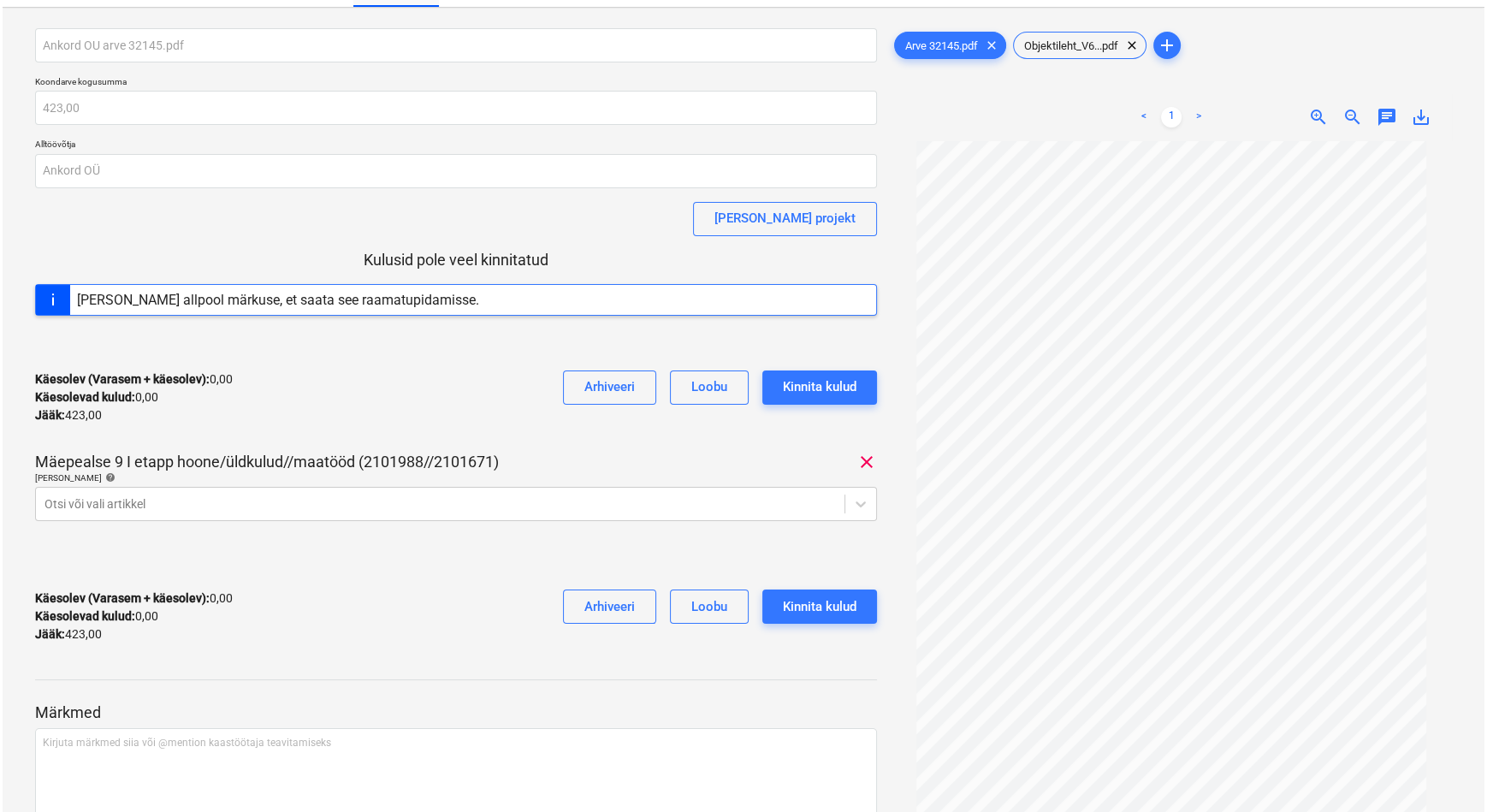
scroll to position [0, 0]
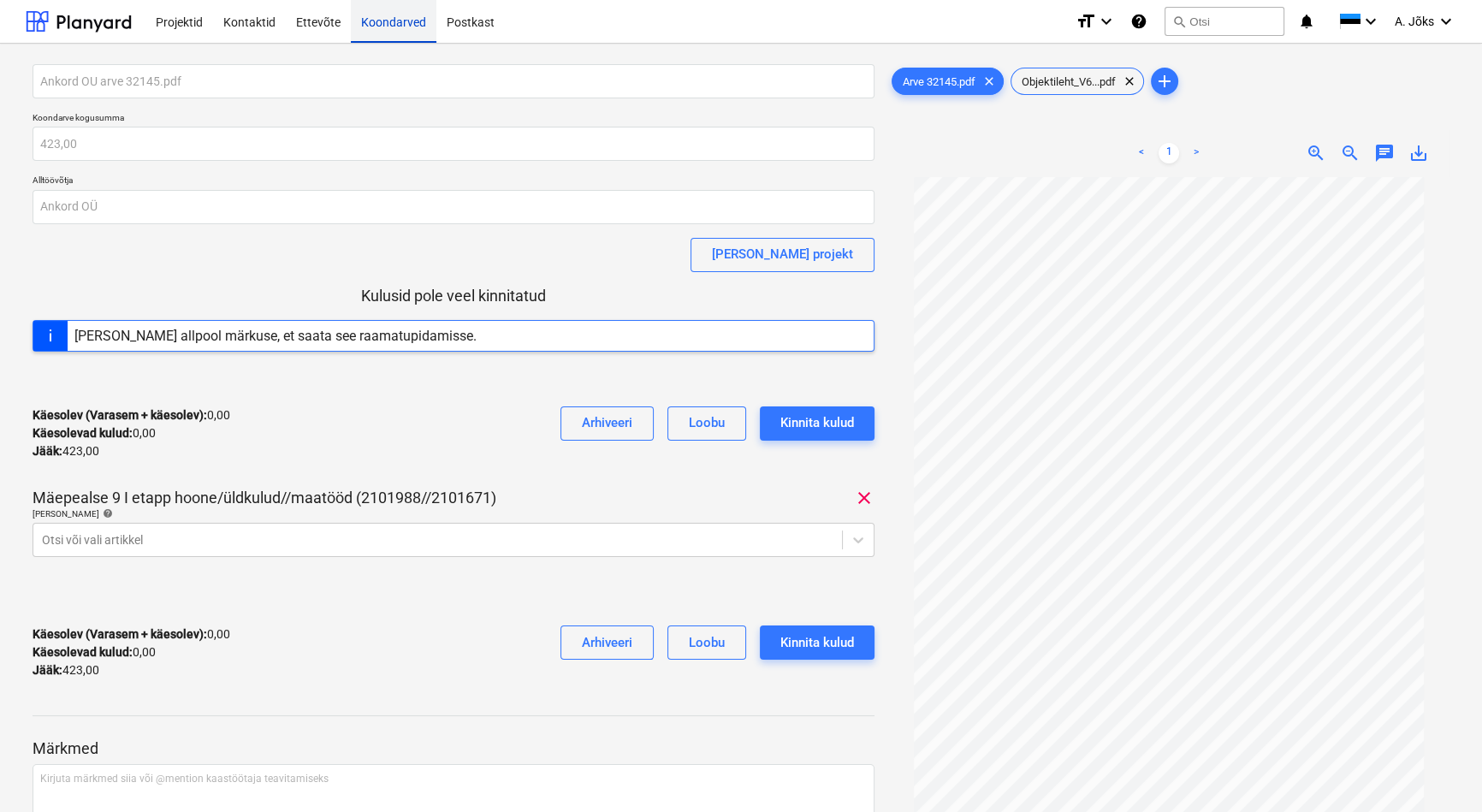
click at [380, 15] on div "Koondarved" at bounding box center [393, 21] width 86 height 43
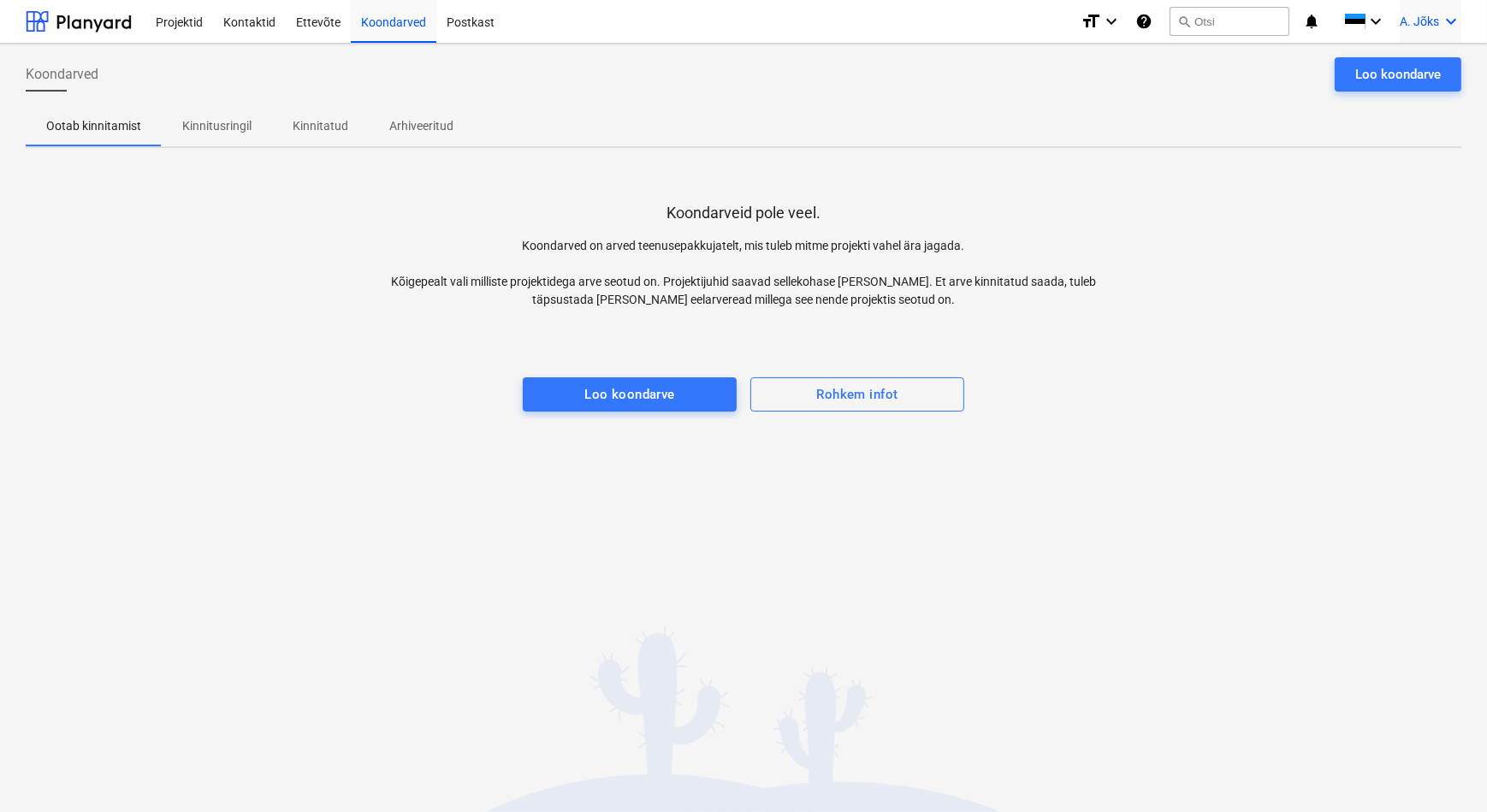
click at [1432, 22] on span "A. Jõks" at bounding box center [1420, 21] width 40 height 14
click at [1403, 99] on div "Logi välja" at bounding box center [1410, 94] width 103 height 27
